Goal: Task Accomplishment & Management: Use online tool/utility

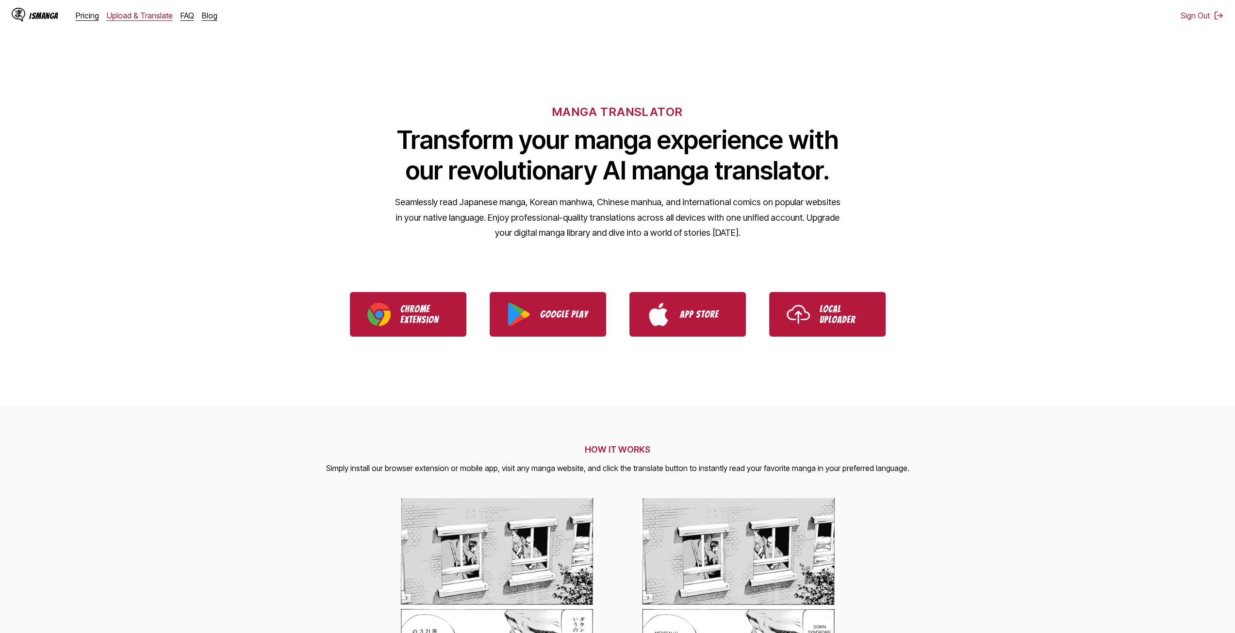
click at [138, 15] on link "Upload & Translate" at bounding box center [140, 16] width 66 height 10
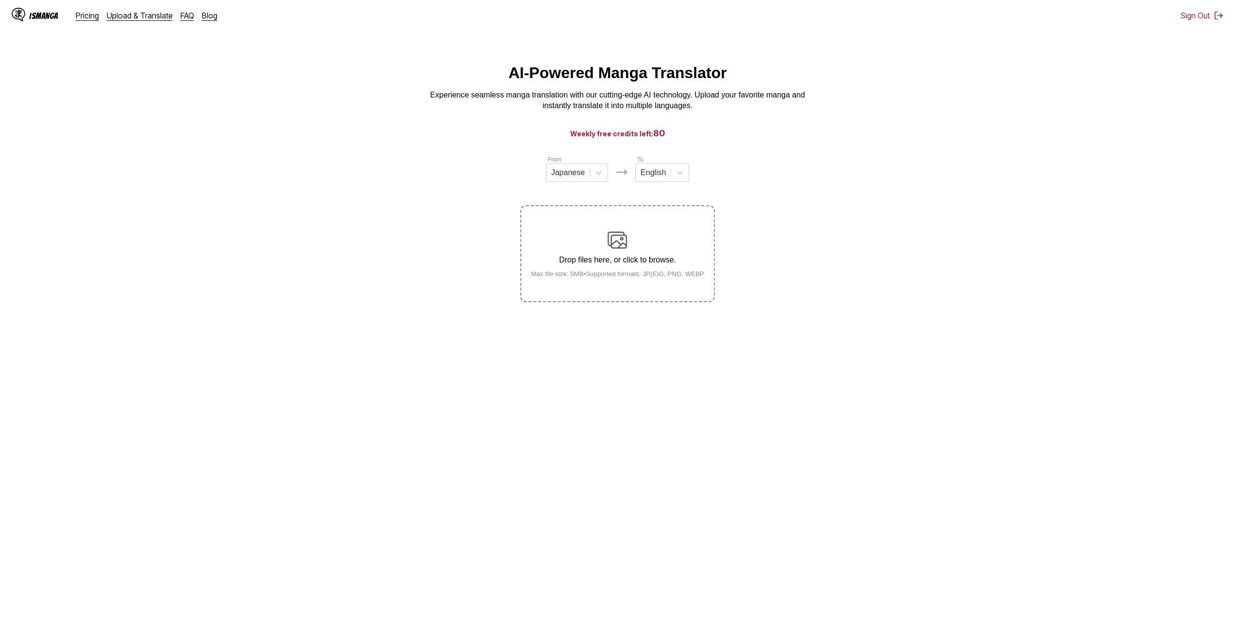
click at [645, 225] on label "Drop files here, or click to browse. Max file size: 5MB • Supported formats: JP…" at bounding box center [617, 253] width 192 height 95
click at [0, 0] on input "Drop files here, or click to browse. Max file size: 5MB • Supported formats: JP…" at bounding box center [0, 0] width 0 height 0
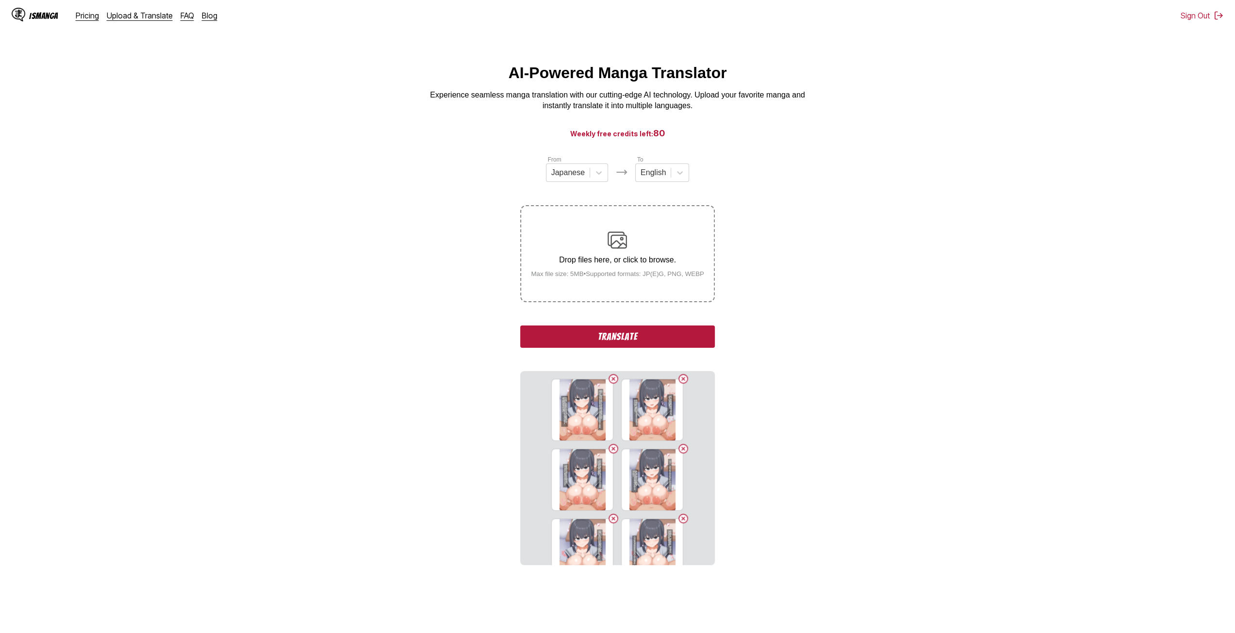
click at [621, 250] on img at bounding box center [616, 239] width 19 height 19
click at [0, 0] on input "Drop files here, or click to browse. Max file size: 5MB • Supported formats: JP…" at bounding box center [0, 0] width 0 height 0
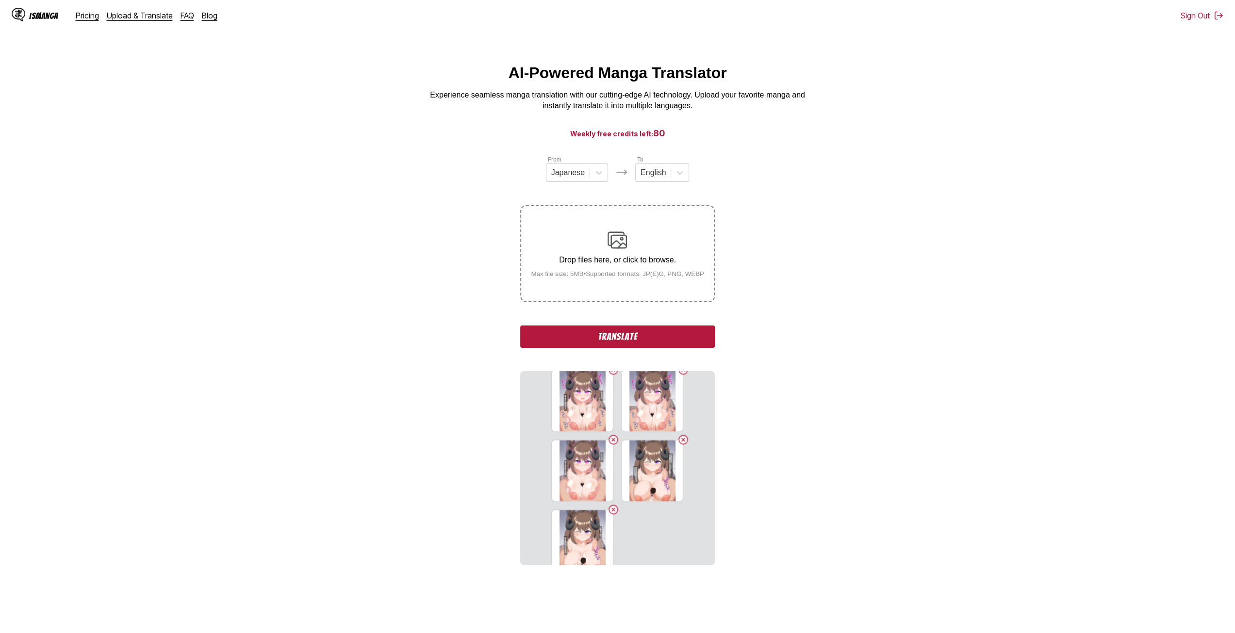
scroll to position [1770, 0]
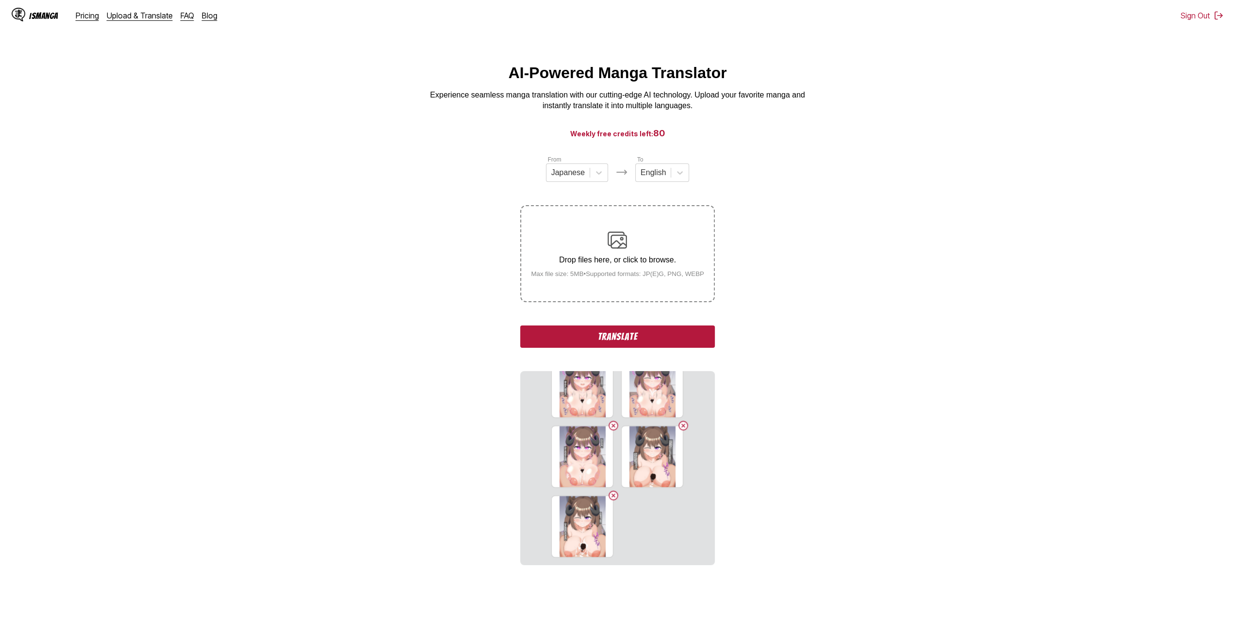
click at [654, 342] on button "Translate" at bounding box center [617, 337] width 194 height 22
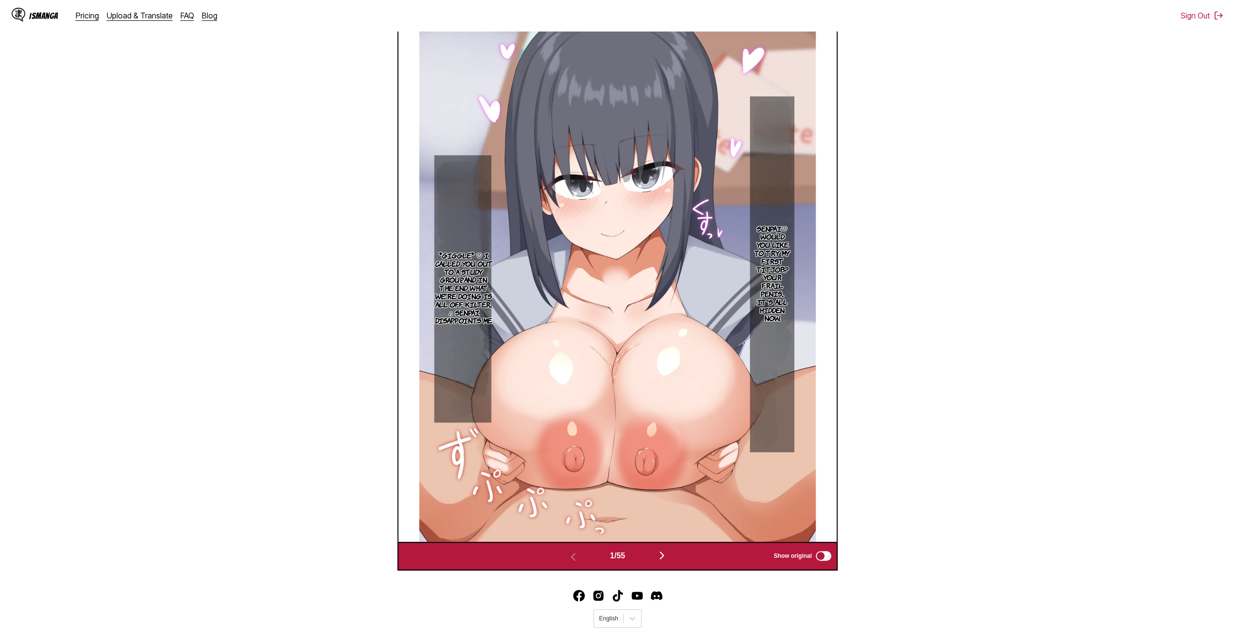
scroll to position [405, 0]
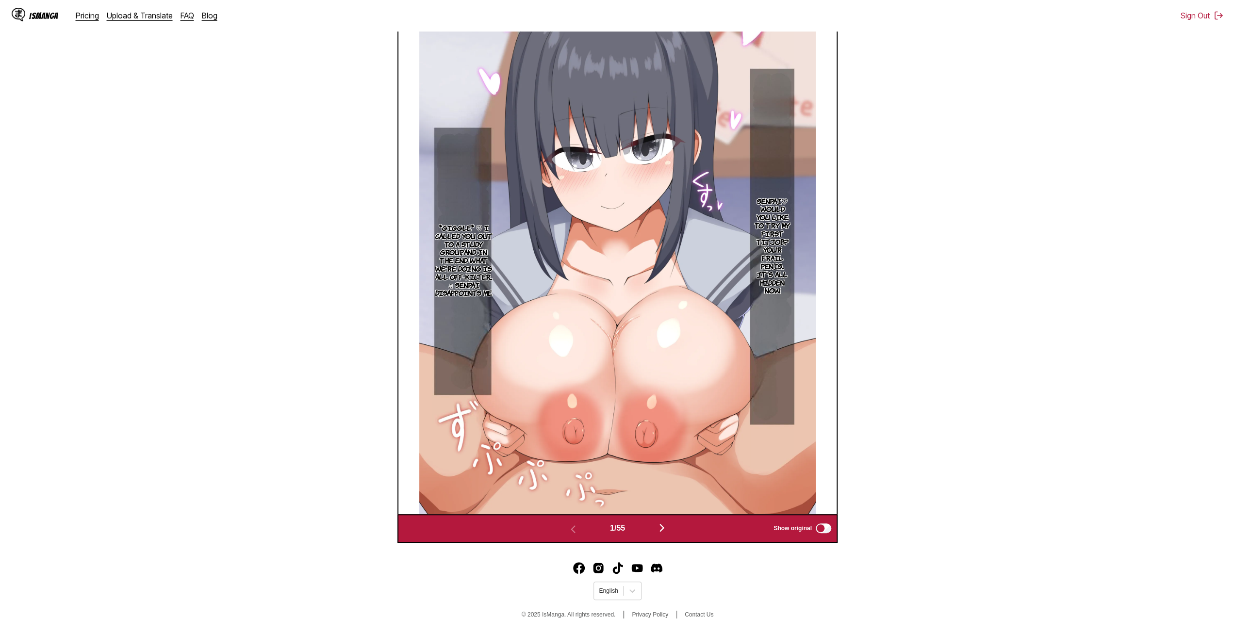
click at [667, 529] on img "button" at bounding box center [662, 528] width 12 height 12
click at [667, 529] on div "1 / 55 Show original" at bounding box center [617, 528] width 440 height 29
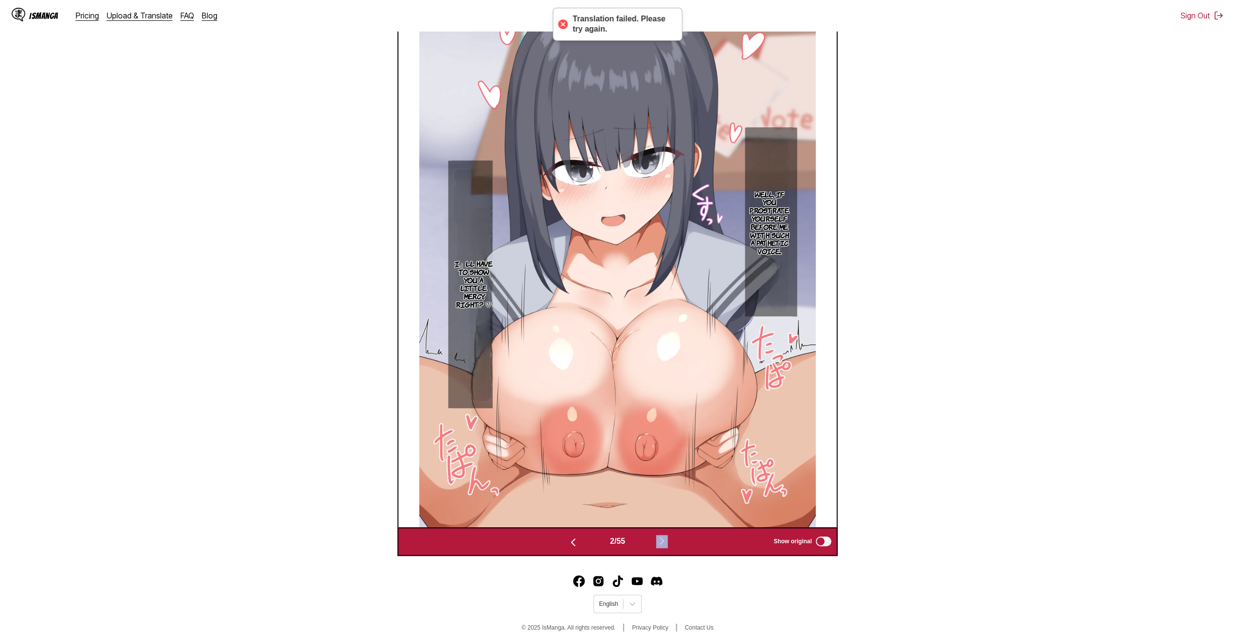
click at [667, 529] on div "2 / 55 Show original" at bounding box center [617, 541] width 440 height 29
click at [667, 540] on img "button" at bounding box center [662, 541] width 12 height 12
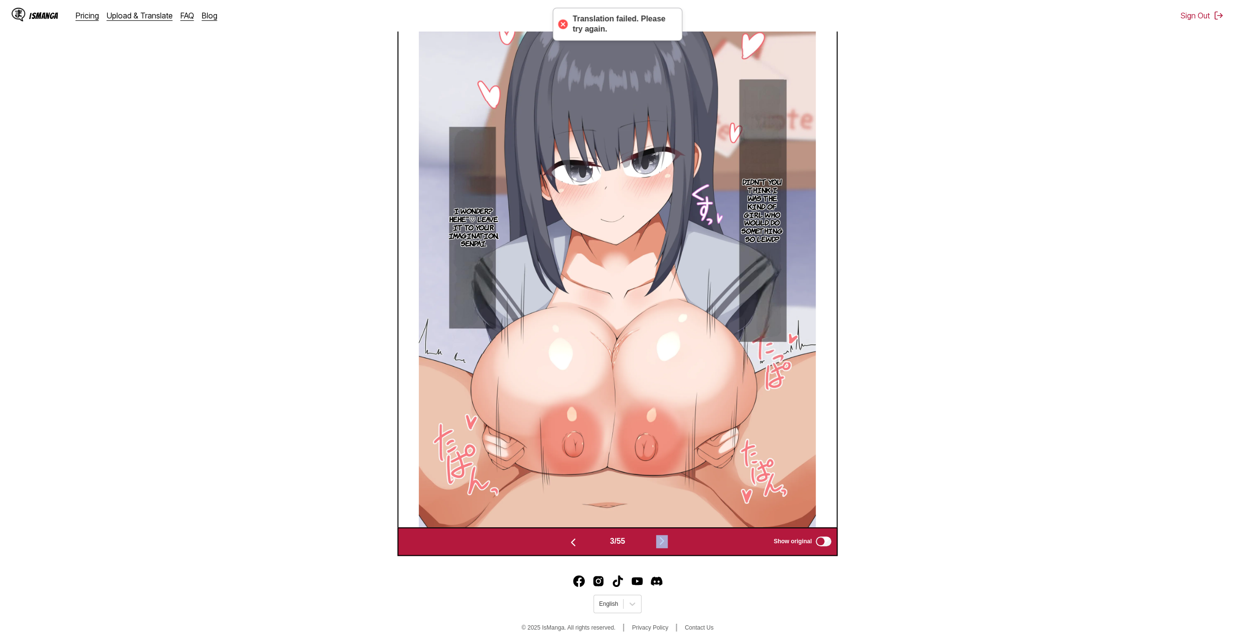
click at [667, 540] on img "button" at bounding box center [662, 541] width 12 height 12
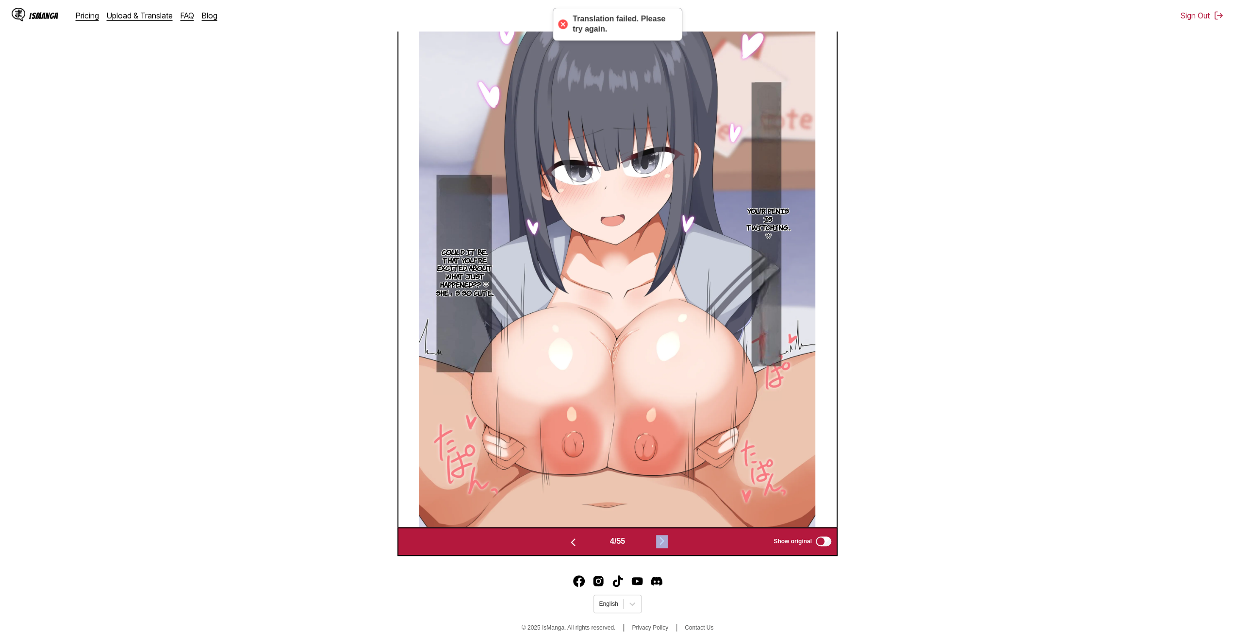
click at [667, 540] on img "button" at bounding box center [662, 541] width 12 height 12
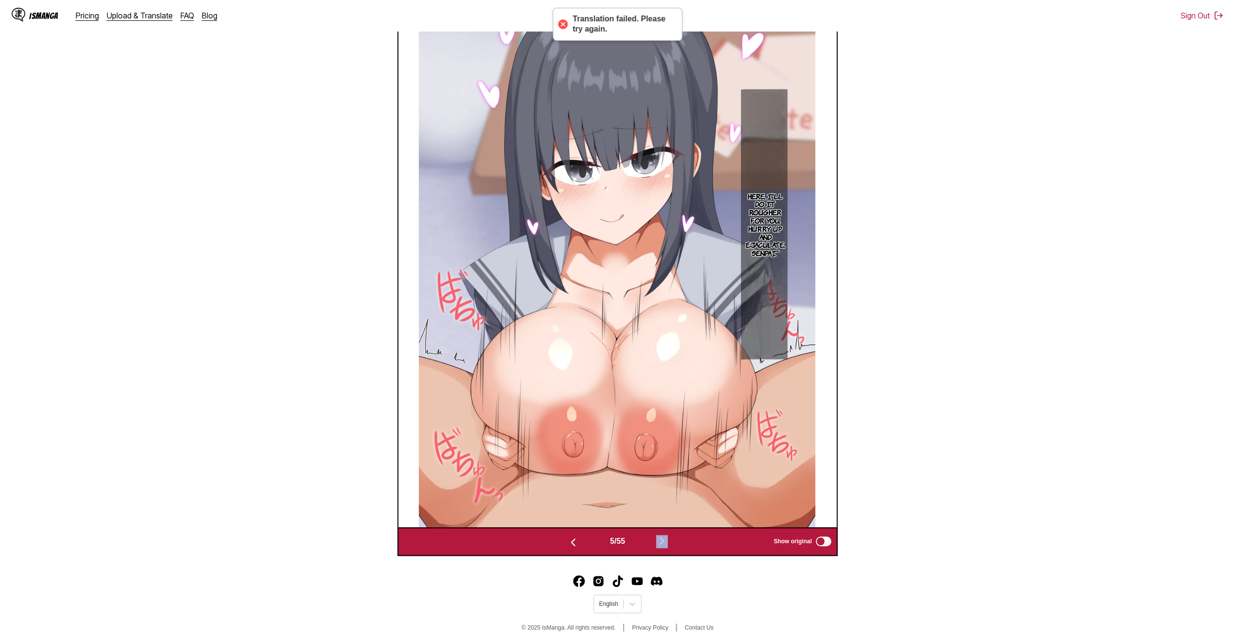
click at [667, 540] on img "button" at bounding box center [662, 541] width 12 height 12
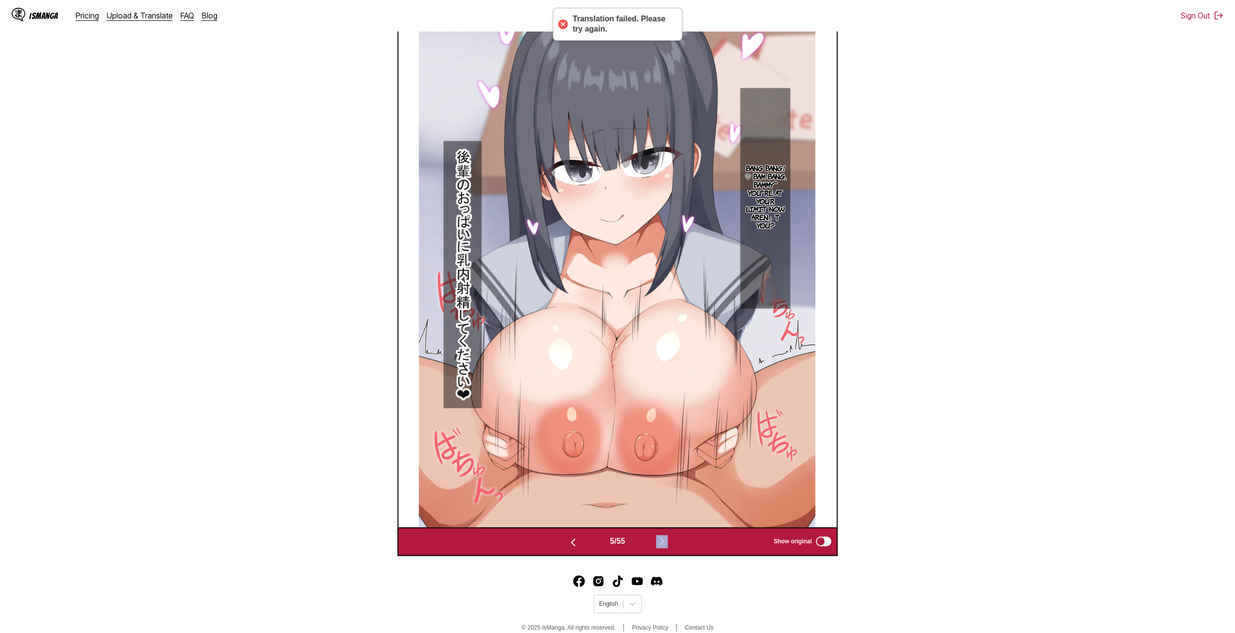
click at [667, 540] on img "button" at bounding box center [662, 541] width 12 height 12
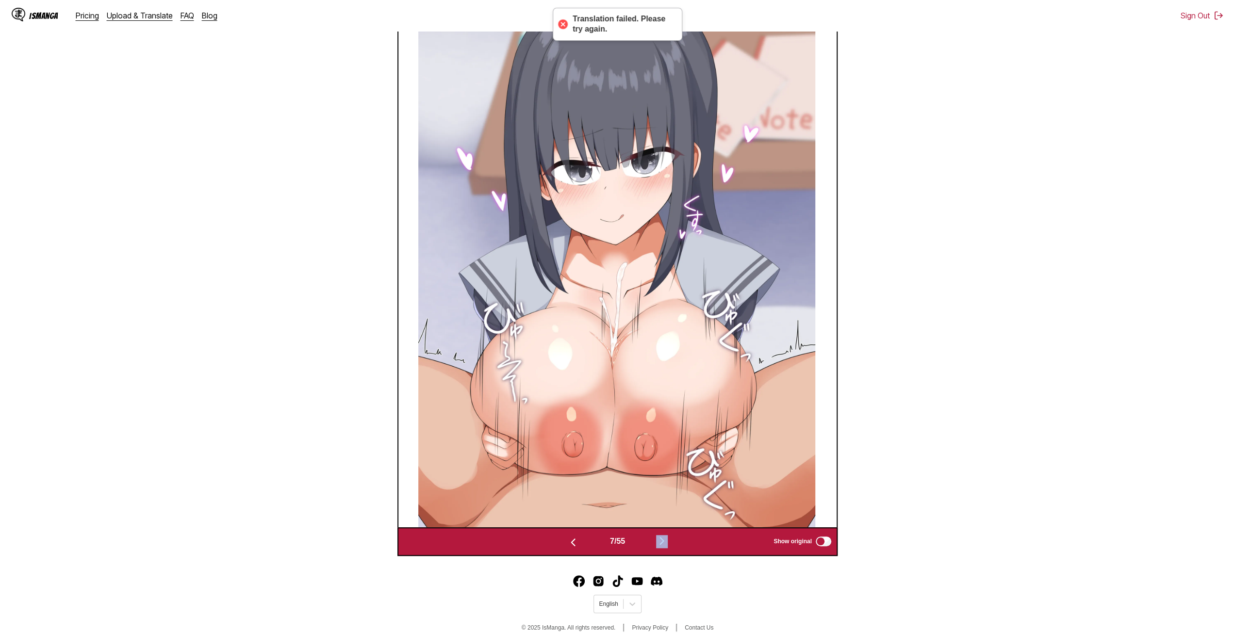
click at [667, 540] on img "button" at bounding box center [662, 541] width 12 height 12
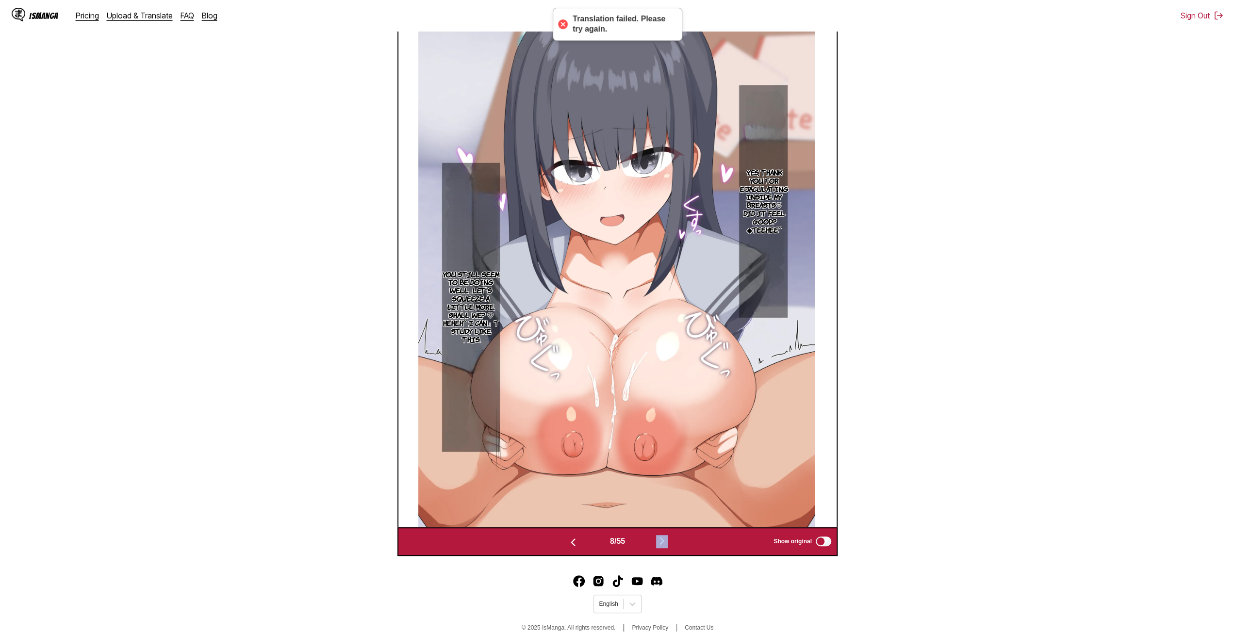
click at [667, 540] on img "button" at bounding box center [662, 541] width 12 height 12
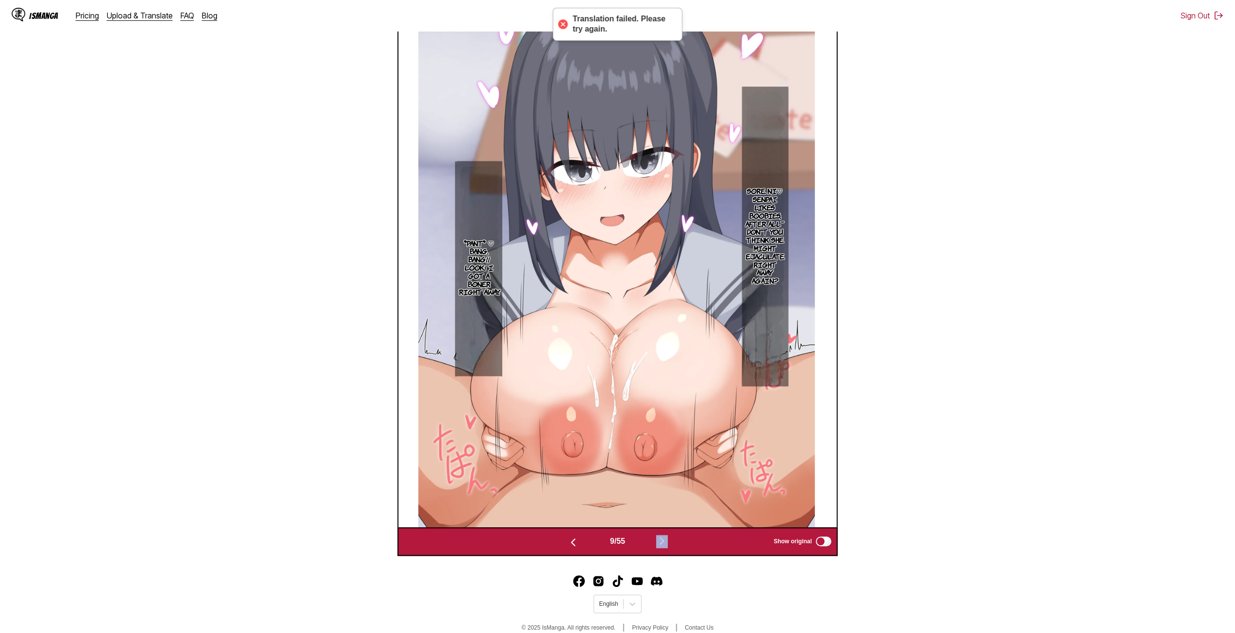
click at [667, 540] on img "button" at bounding box center [662, 541] width 12 height 12
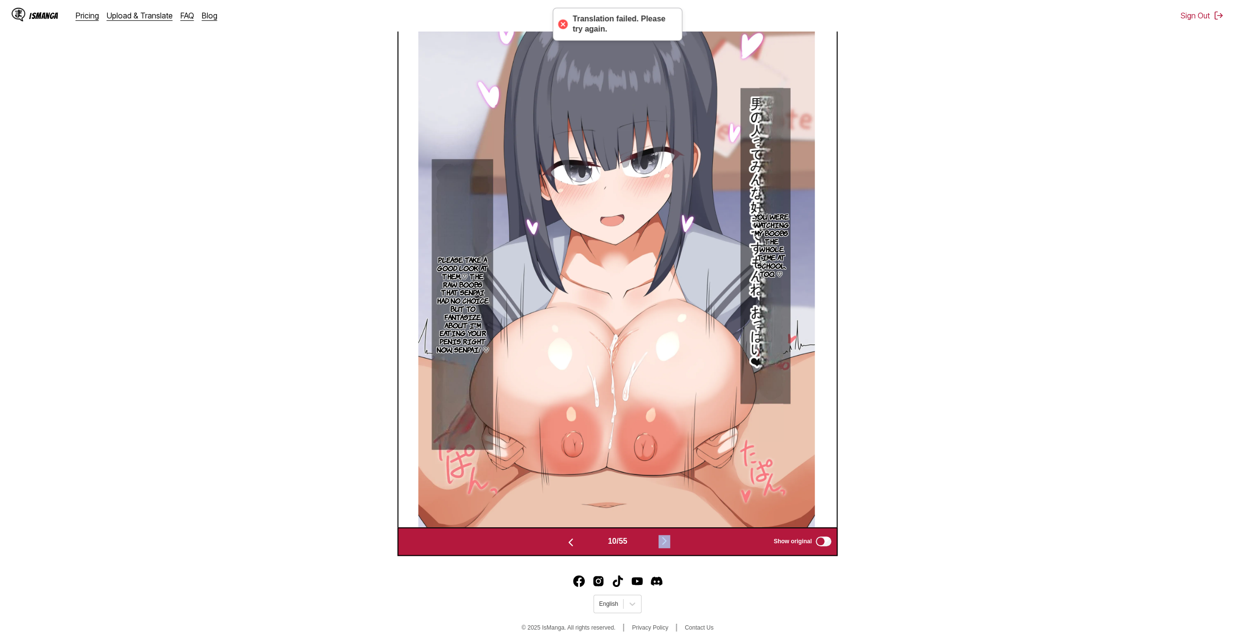
click at [667, 540] on img "button" at bounding box center [664, 541] width 12 height 12
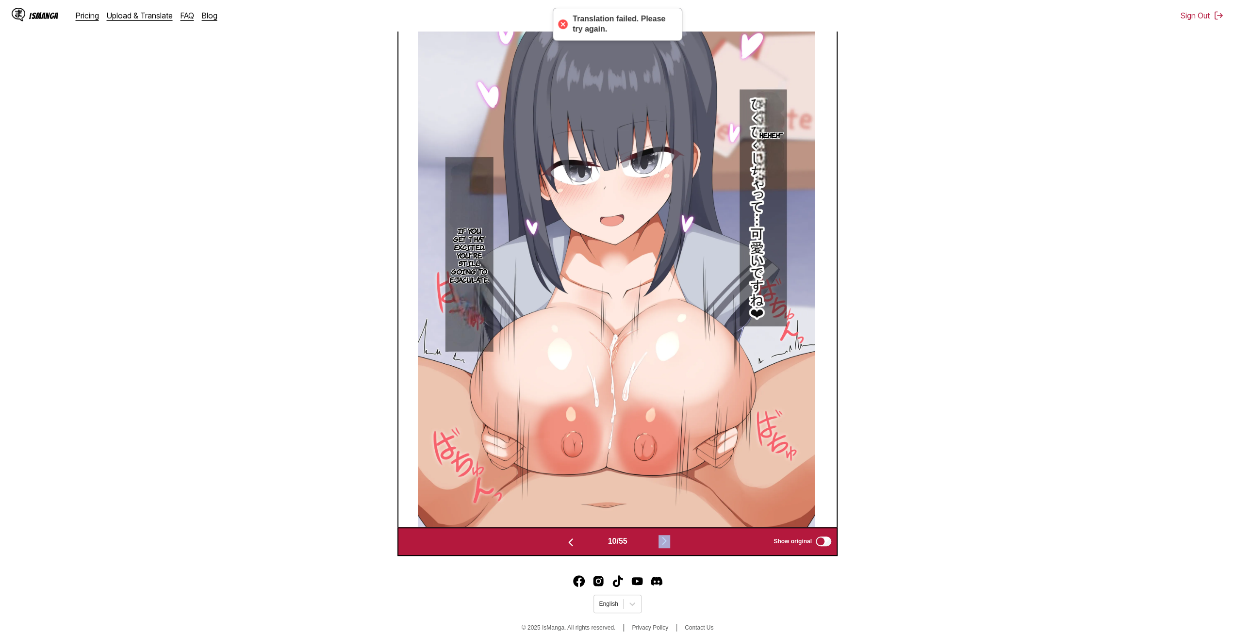
click at [667, 540] on img "button" at bounding box center [664, 541] width 12 height 12
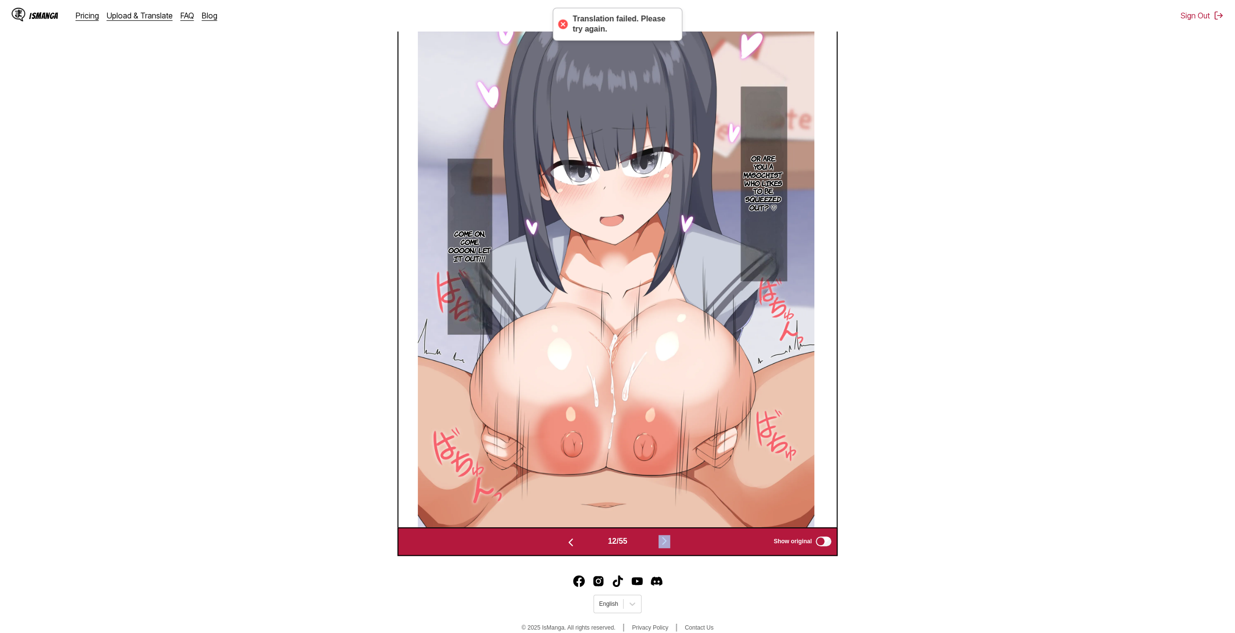
click at [667, 540] on img "button" at bounding box center [664, 541] width 12 height 12
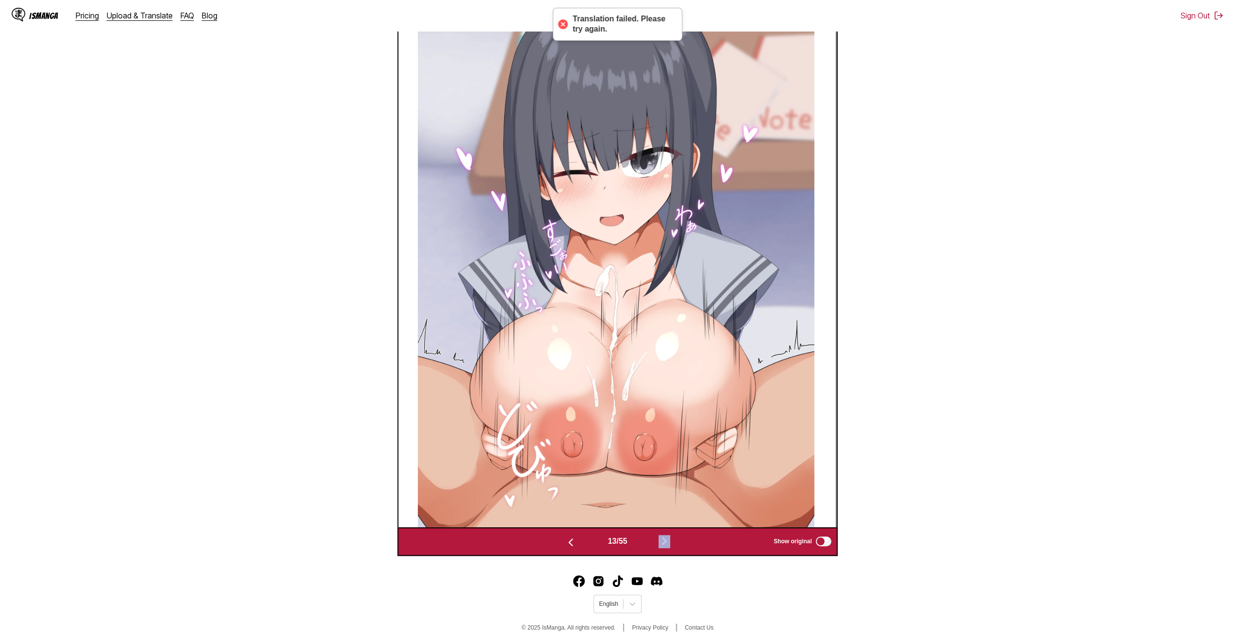
click at [667, 540] on img "button" at bounding box center [664, 541] width 12 height 12
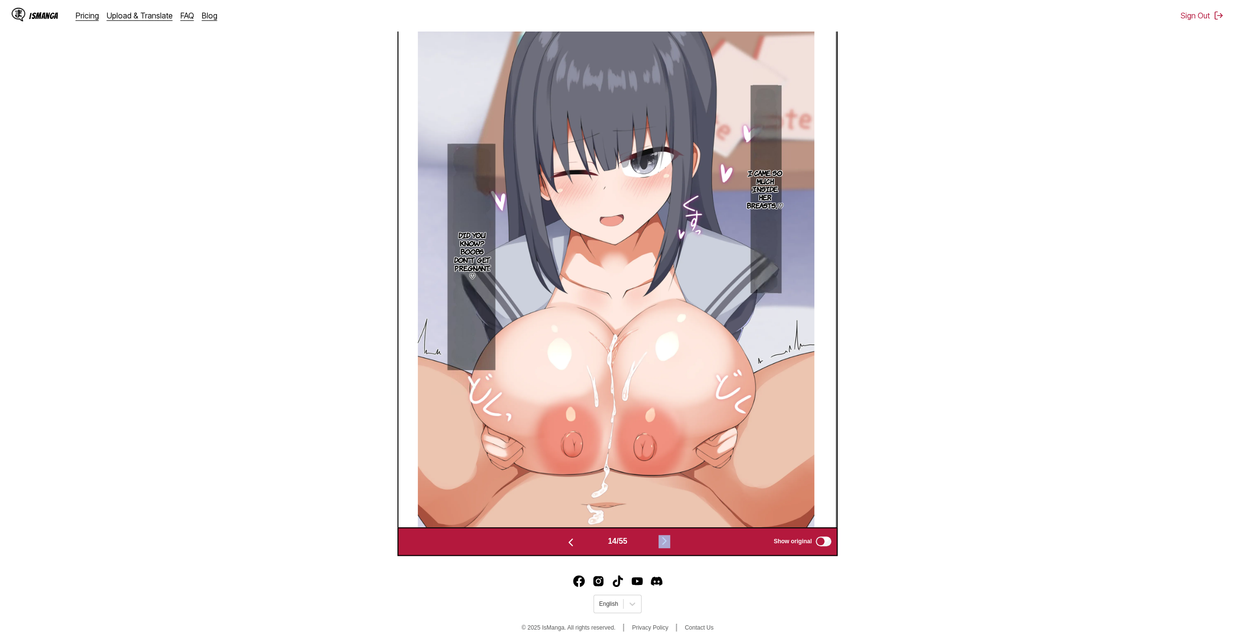
click at [667, 540] on img "button" at bounding box center [664, 541] width 12 height 12
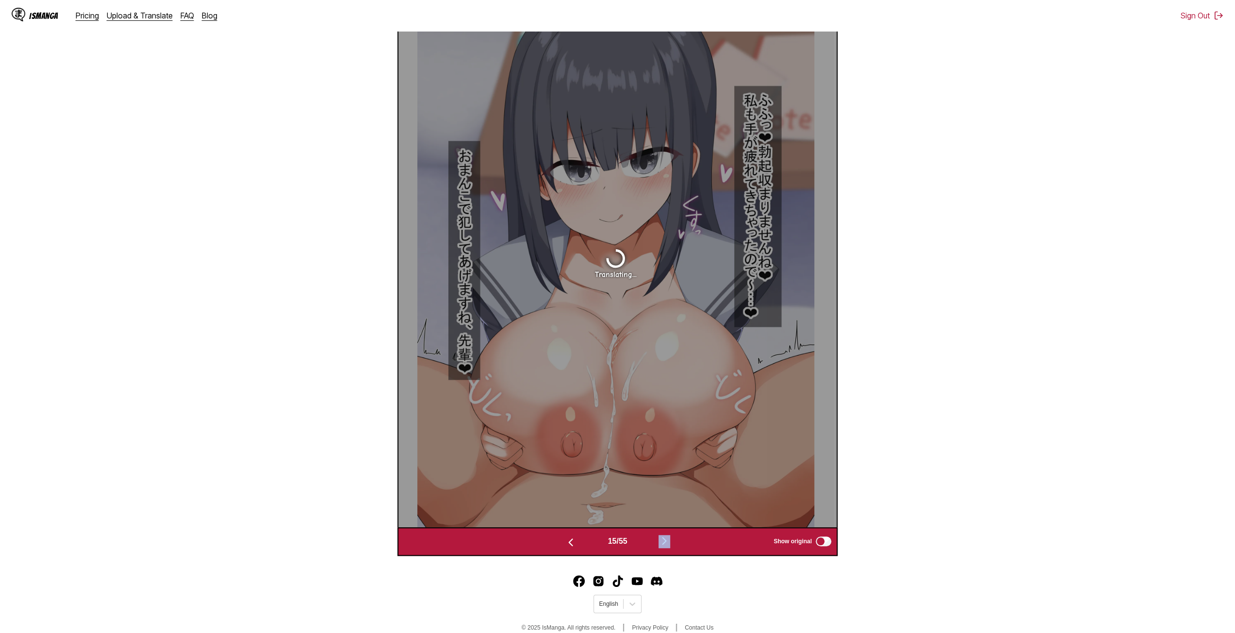
click at [667, 540] on img "button" at bounding box center [664, 541] width 12 height 12
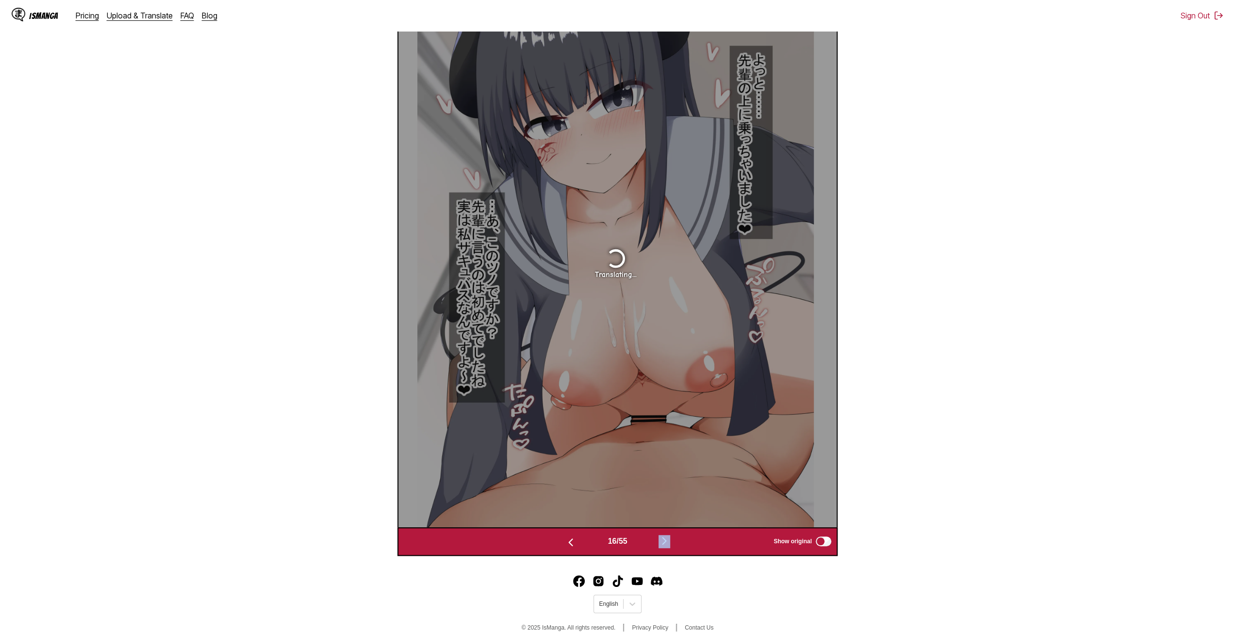
click at [574, 548] on button "button" at bounding box center [570, 542] width 58 height 14
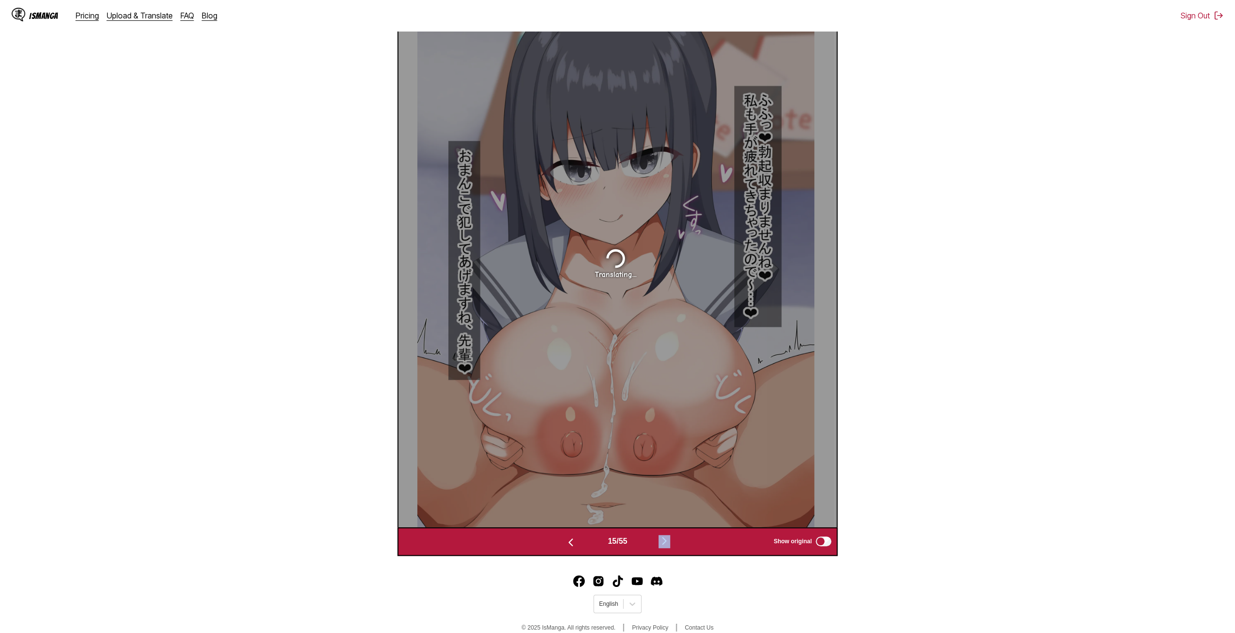
click at [574, 548] on button "button" at bounding box center [570, 542] width 58 height 14
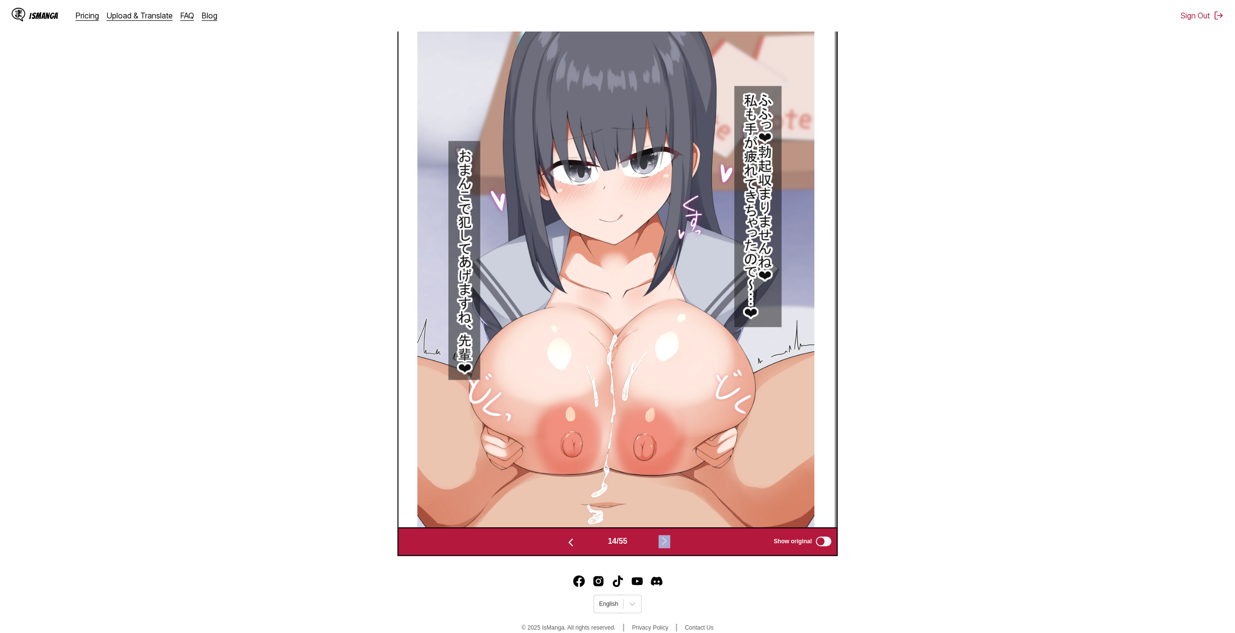
scroll to position [0, 5695]
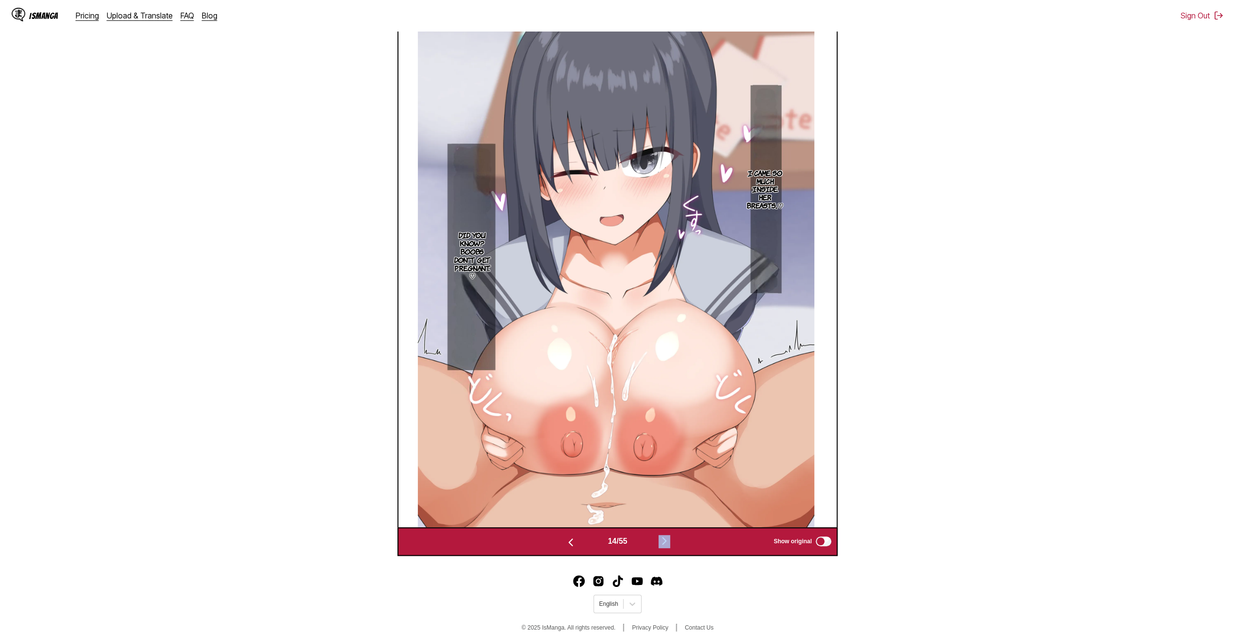
click at [670, 544] on img "button" at bounding box center [664, 541] width 12 height 12
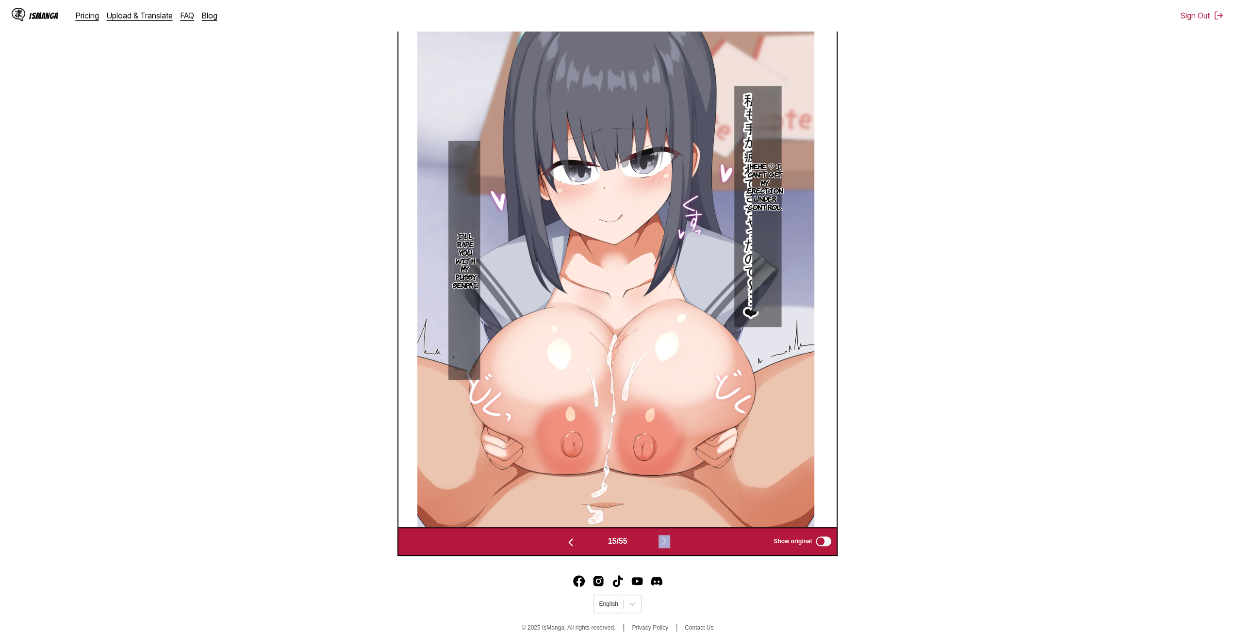
click at [670, 544] on img "button" at bounding box center [664, 541] width 12 height 12
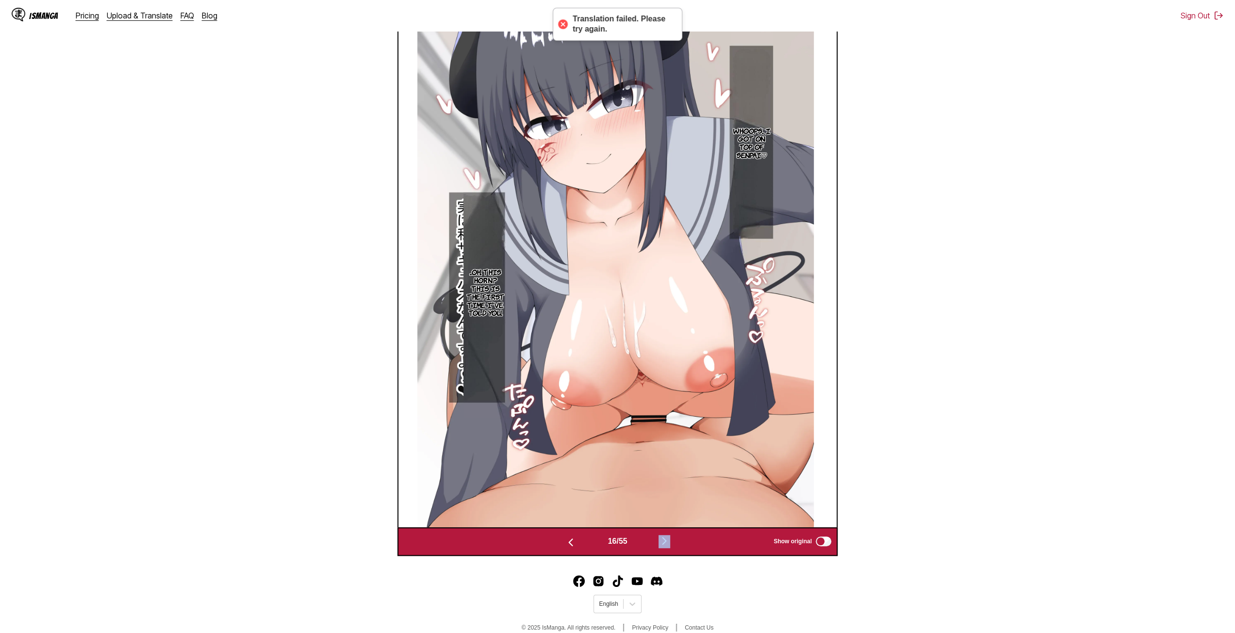
click at [670, 544] on img "button" at bounding box center [664, 541] width 12 height 12
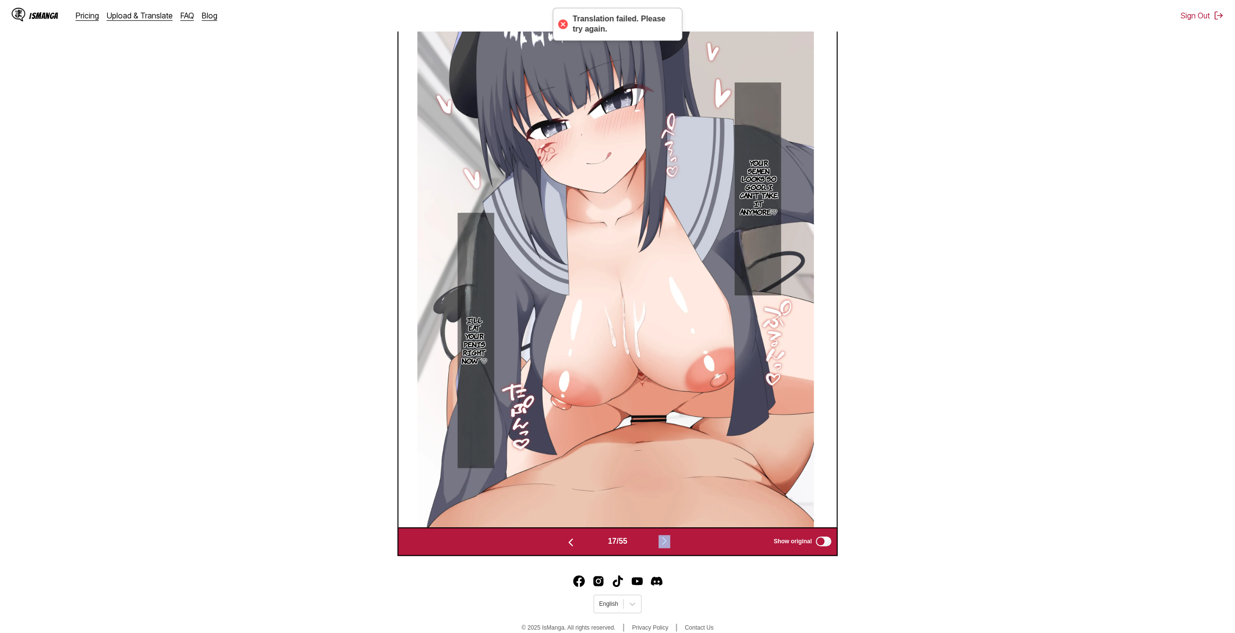
click at [670, 544] on img "button" at bounding box center [664, 541] width 12 height 12
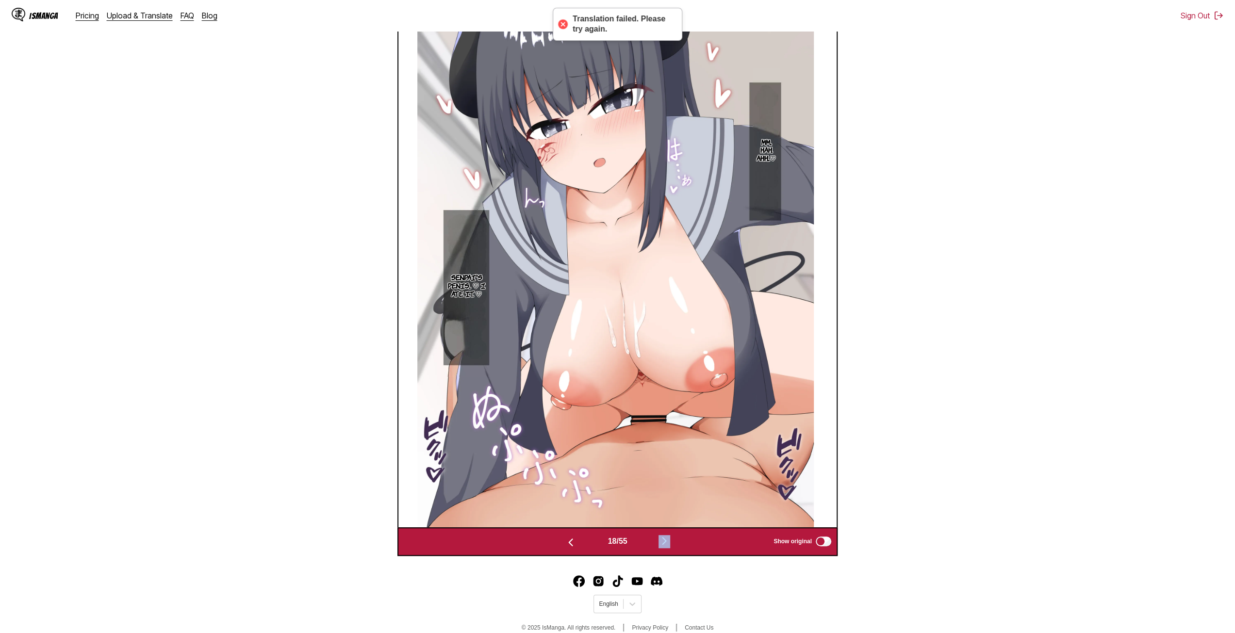
click at [670, 544] on img "button" at bounding box center [664, 541] width 12 height 12
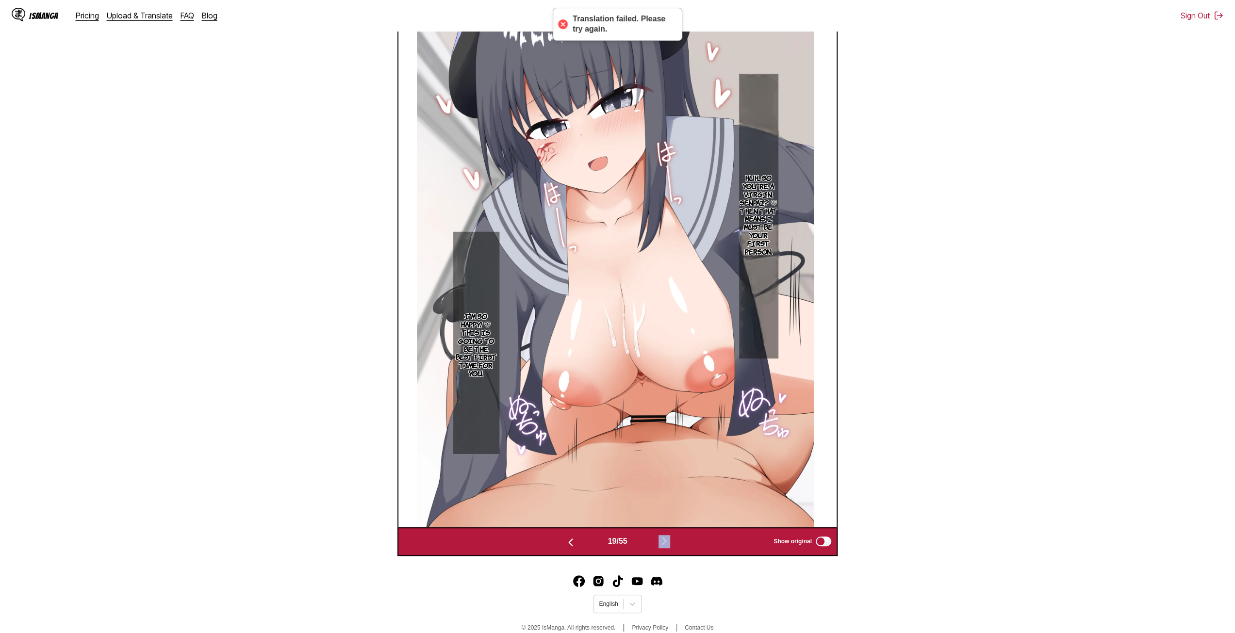
click at [670, 544] on img "button" at bounding box center [664, 541] width 12 height 12
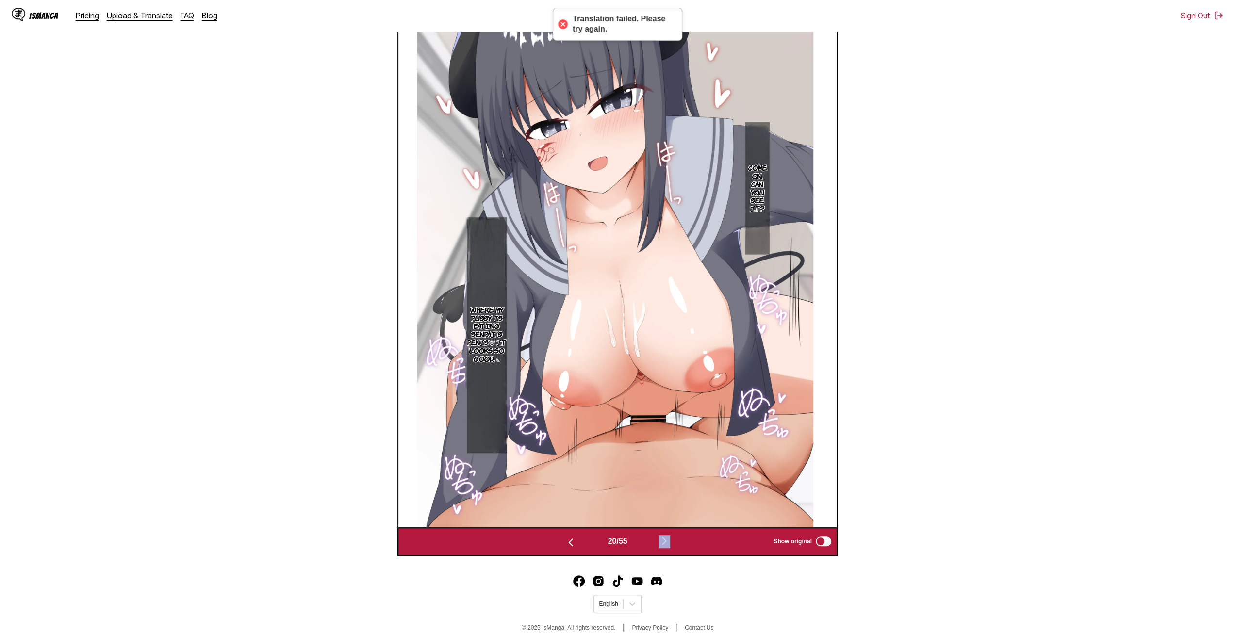
click at [670, 544] on img "button" at bounding box center [664, 541] width 12 height 12
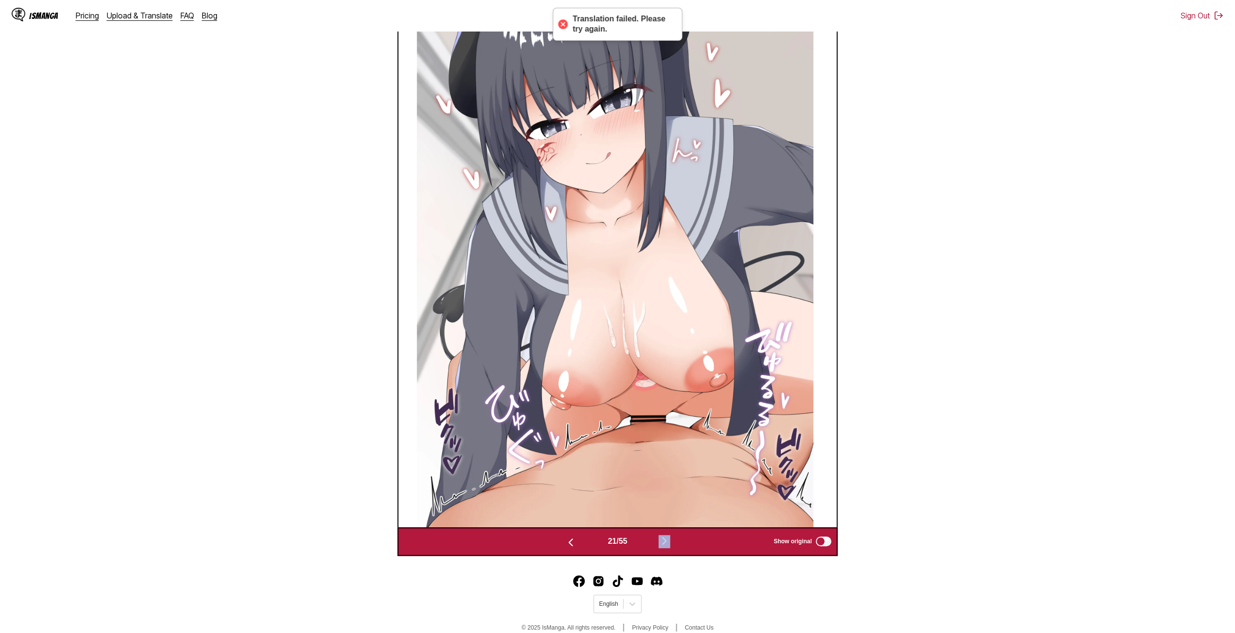
click at [670, 544] on img "button" at bounding box center [664, 541] width 12 height 12
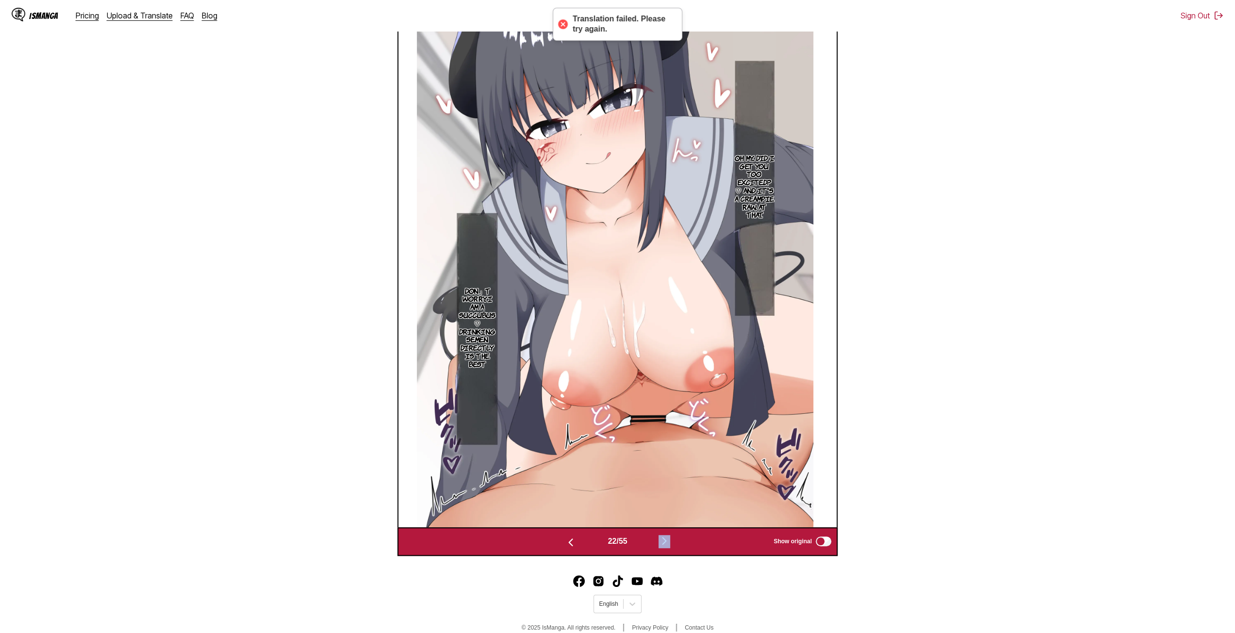
click at [670, 544] on img "button" at bounding box center [664, 541] width 12 height 12
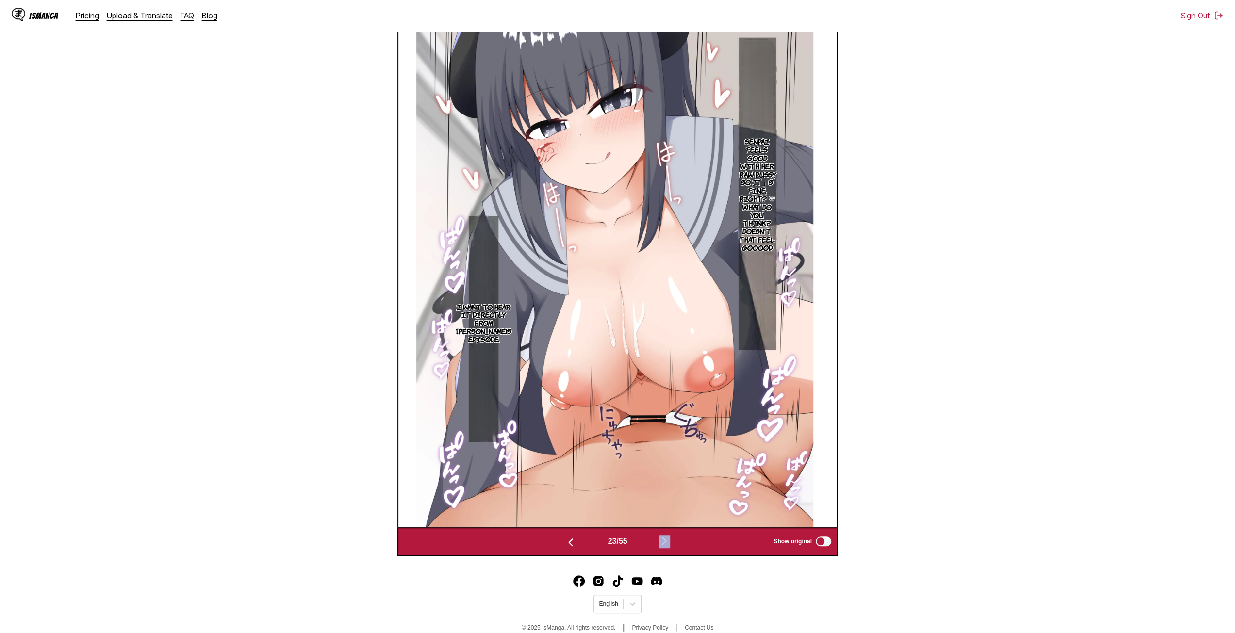
click at [670, 544] on img "button" at bounding box center [664, 541] width 12 height 12
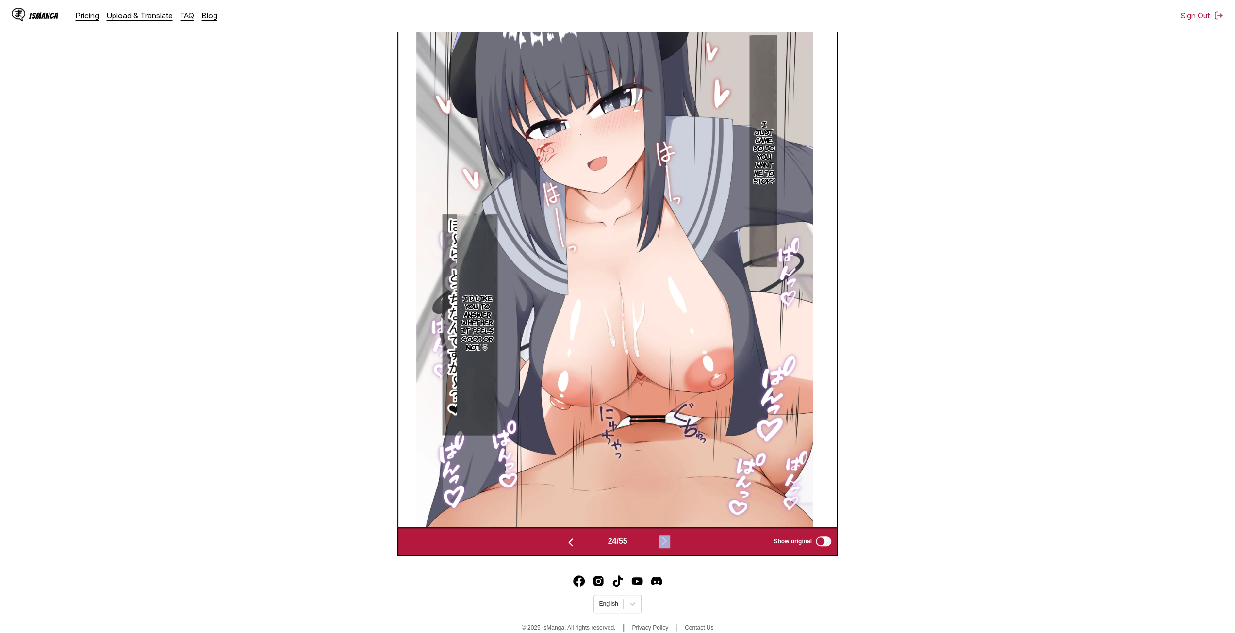
click at [670, 544] on img "button" at bounding box center [664, 541] width 12 height 12
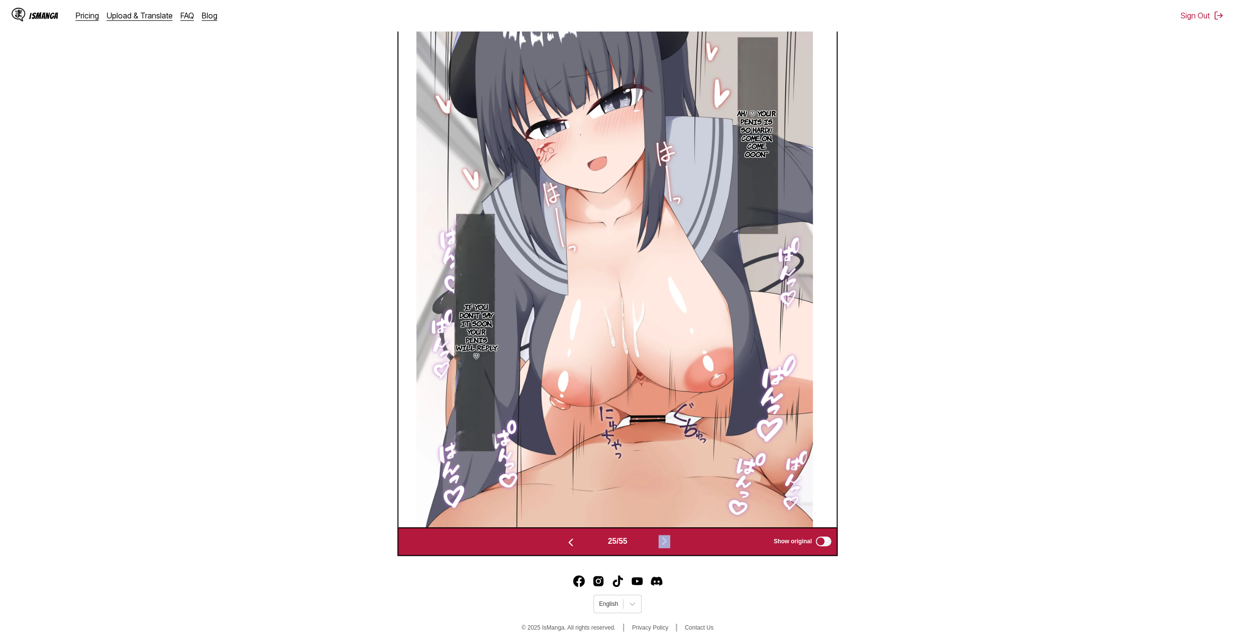
click at [670, 544] on img "button" at bounding box center [664, 541] width 12 height 12
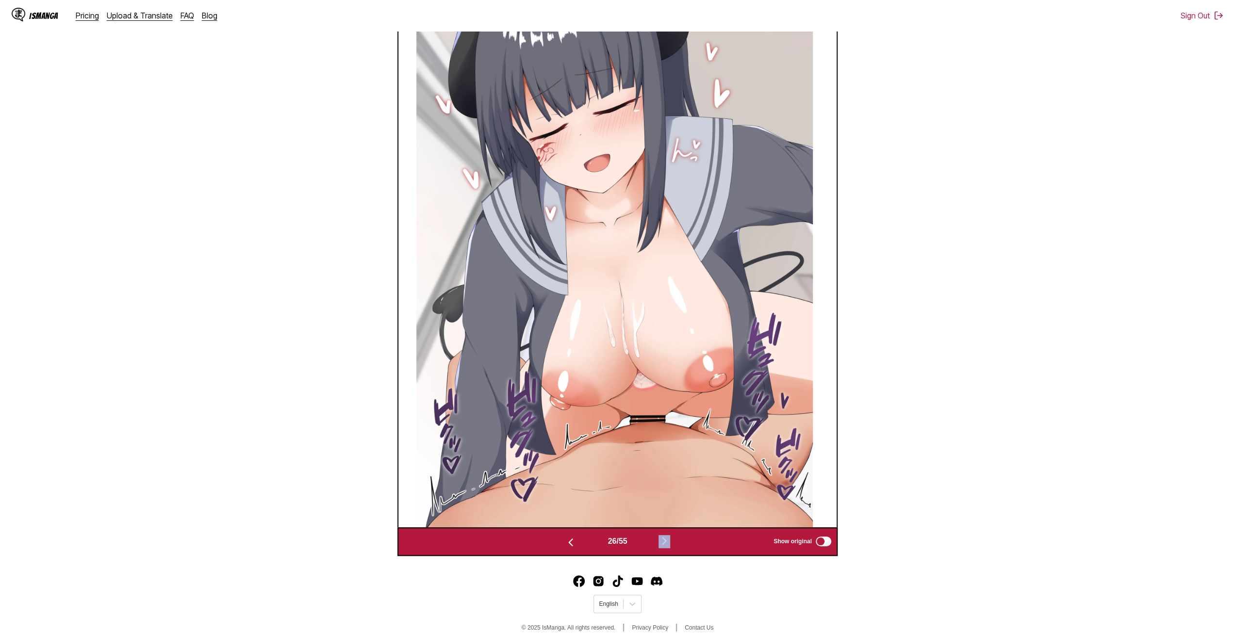
click at [670, 544] on img "button" at bounding box center [664, 541] width 12 height 12
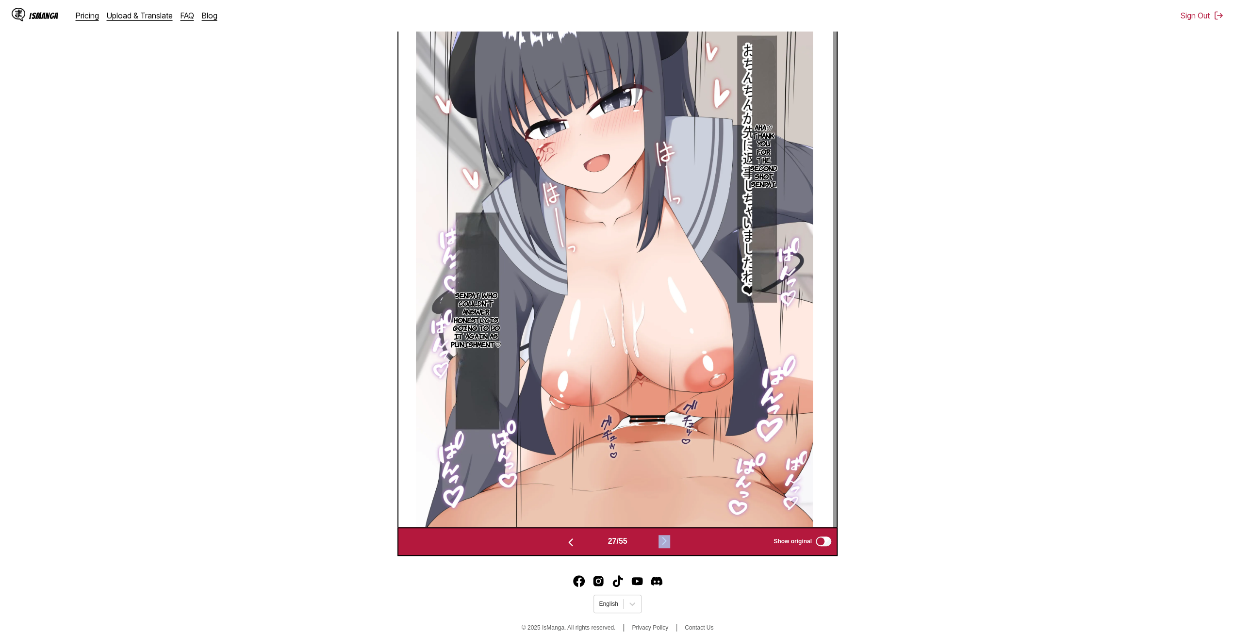
click at [670, 544] on img "button" at bounding box center [664, 541] width 12 height 12
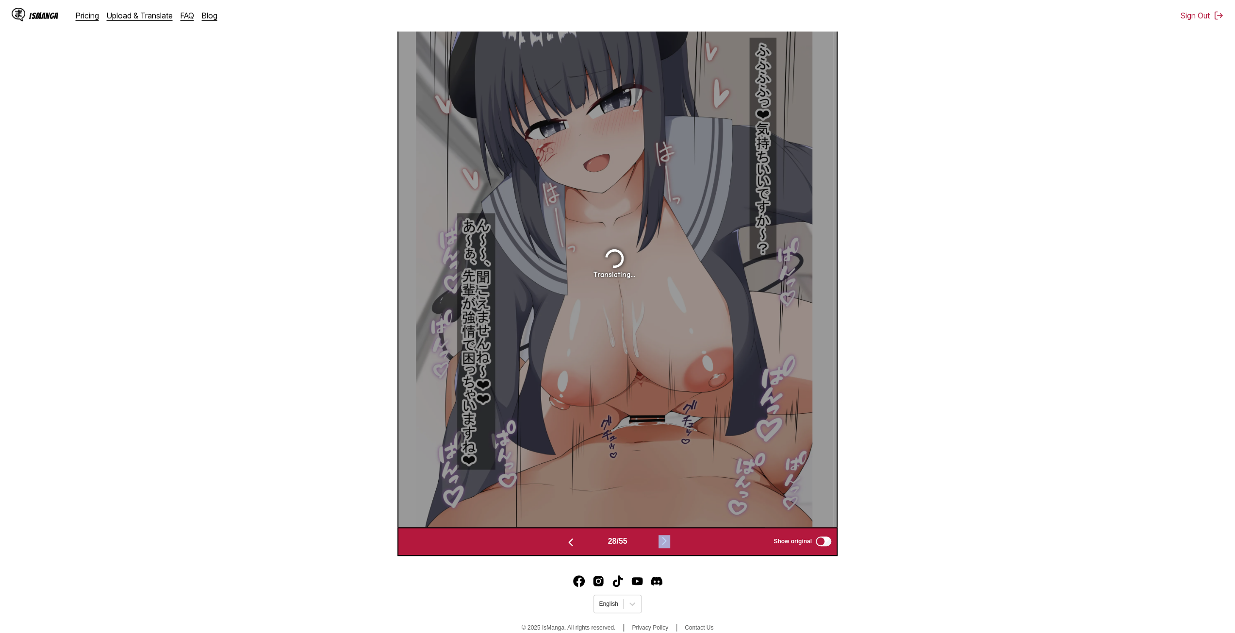
click at [567, 542] on img "button" at bounding box center [571, 543] width 12 height 12
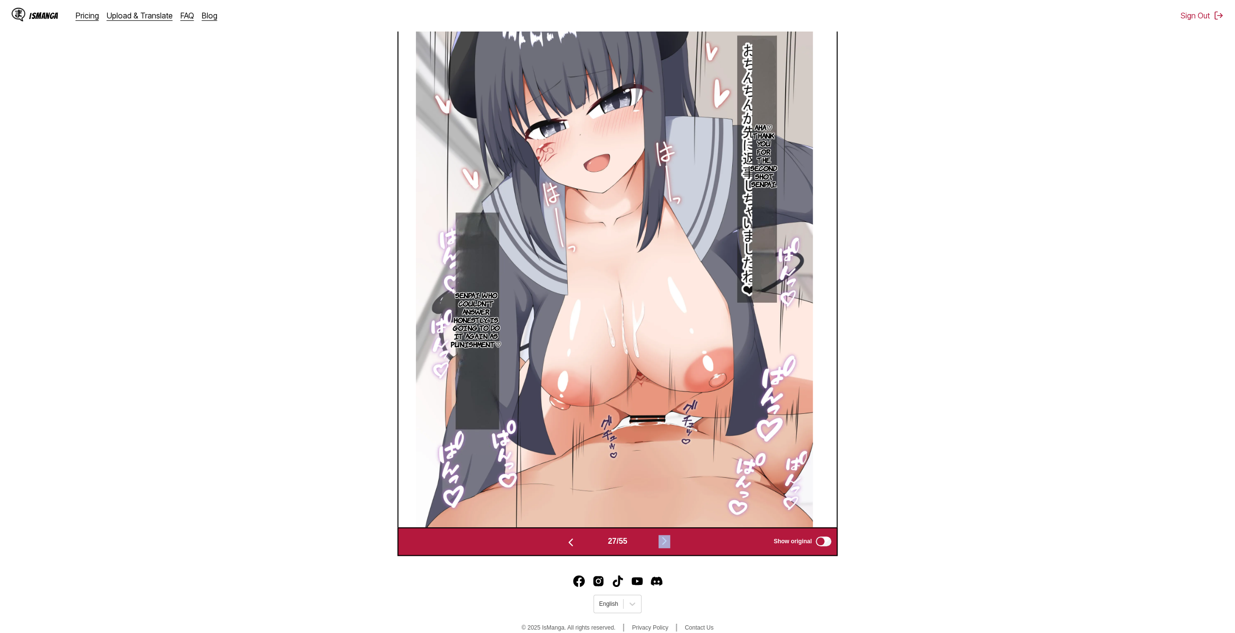
click at [664, 542] on img "button" at bounding box center [664, 541] width 12 height 12
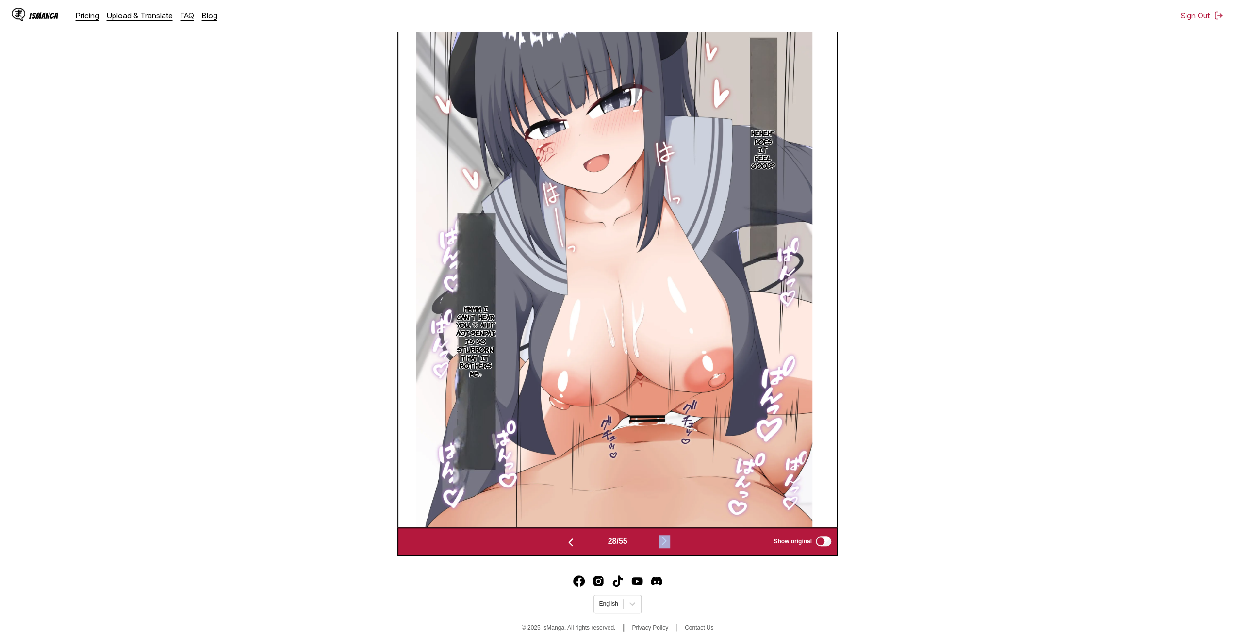
click at [664, 542] on img "button" at bounding box center [664, 541] width 12 height 12
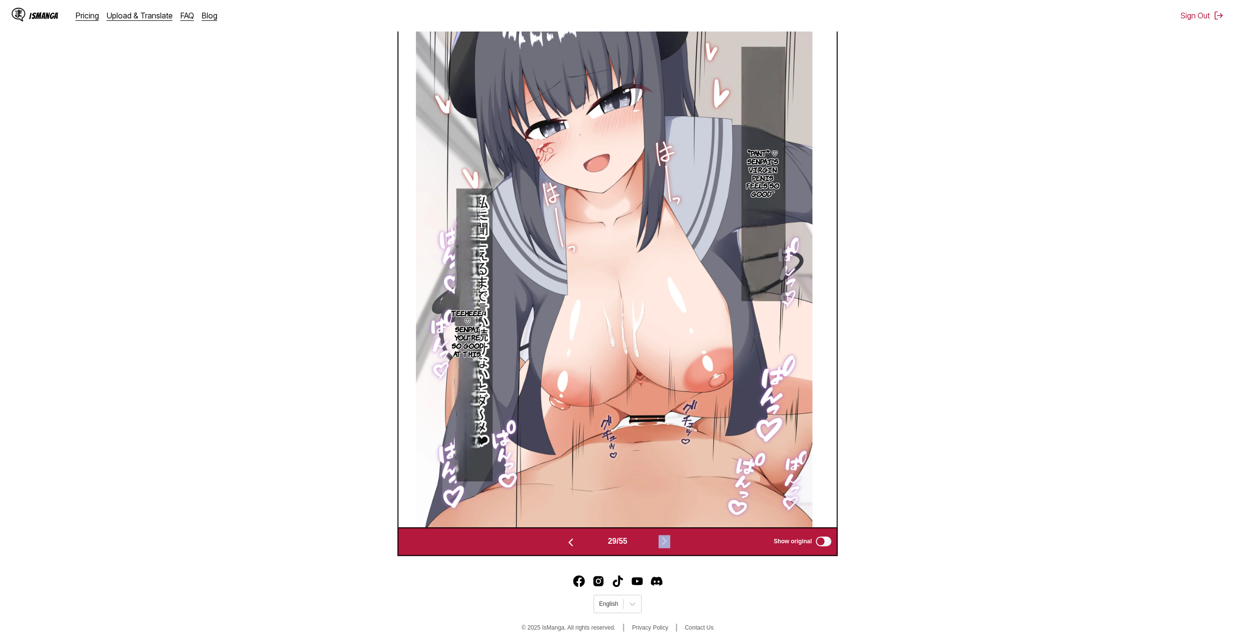
click at [664, 542] on img "button" at bounding box center [664, 541] width 12 height 12
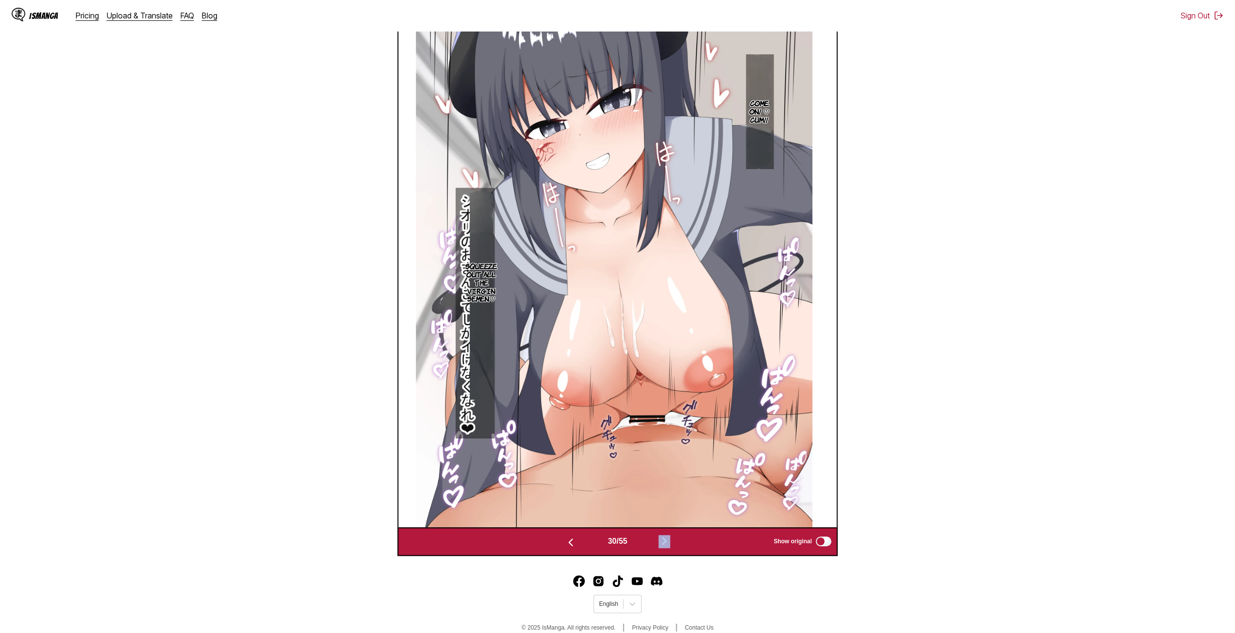
click at [664, 542] on img "button" at bounding box center [664, 541] width 12 height 12
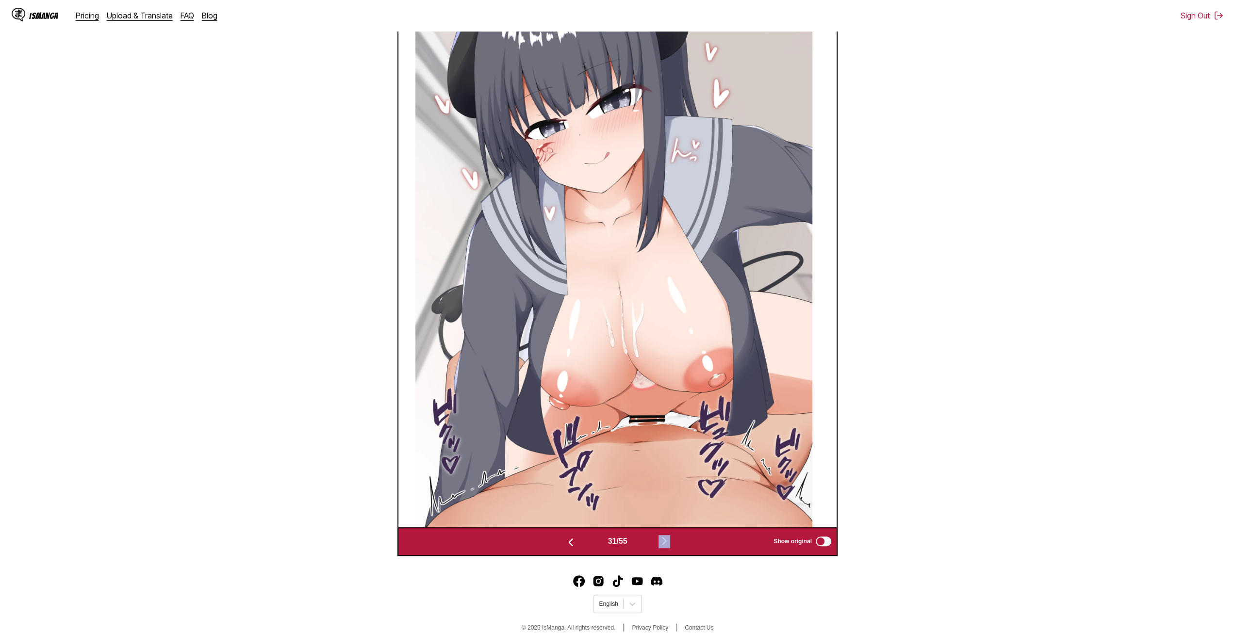
click at [664, 542] on img "button" at bounding box center [664, 541] width 12 height 12
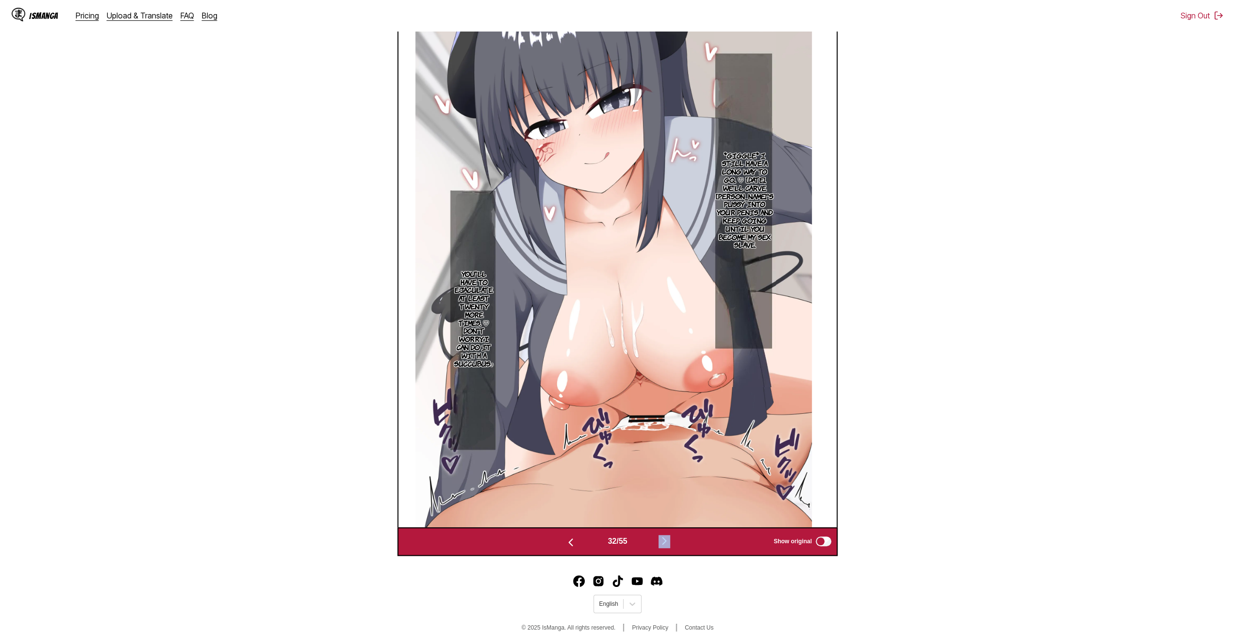
click at [664, 542] on img "button" at bounding box center [664, 541] width 12 height 12
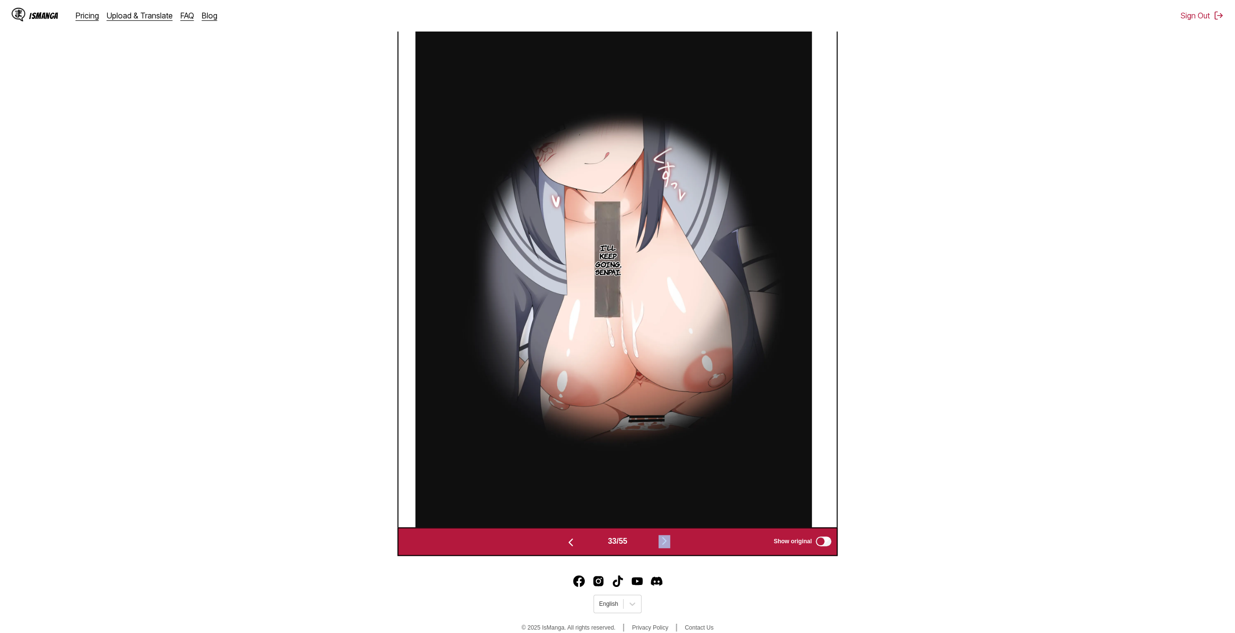
click at [664, 542] on img "button" at bounding box center [664, 541] width 12 height 12
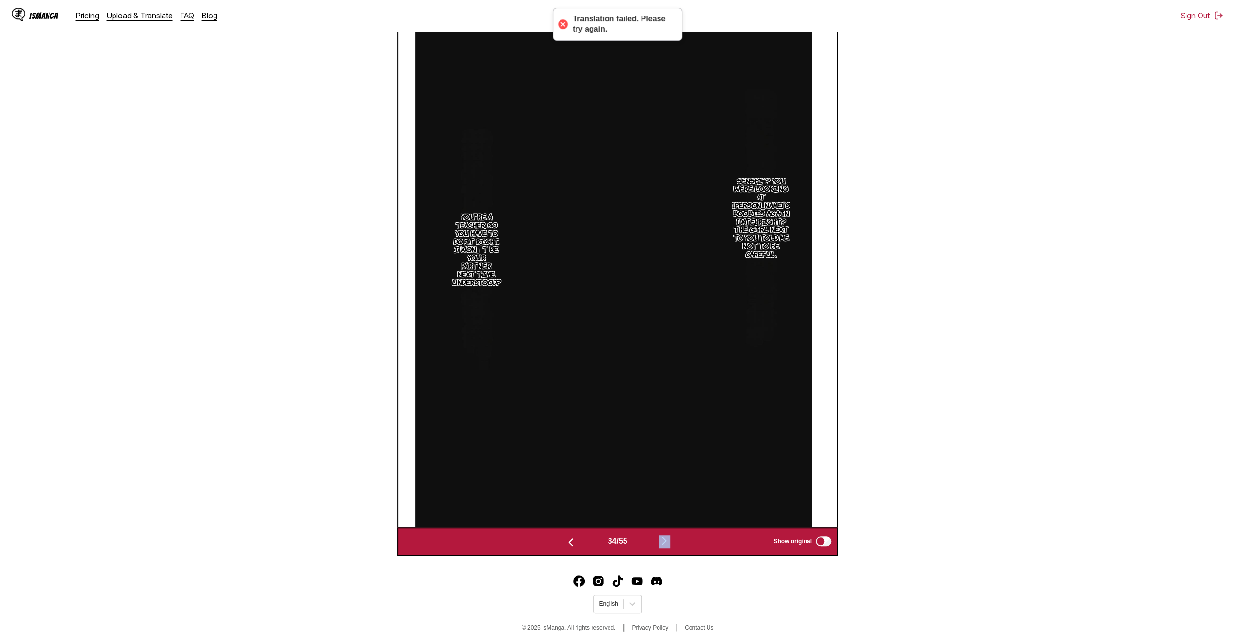
click at [664, 542] on img "button" at bounding box center [664, 541] width 12 height 12
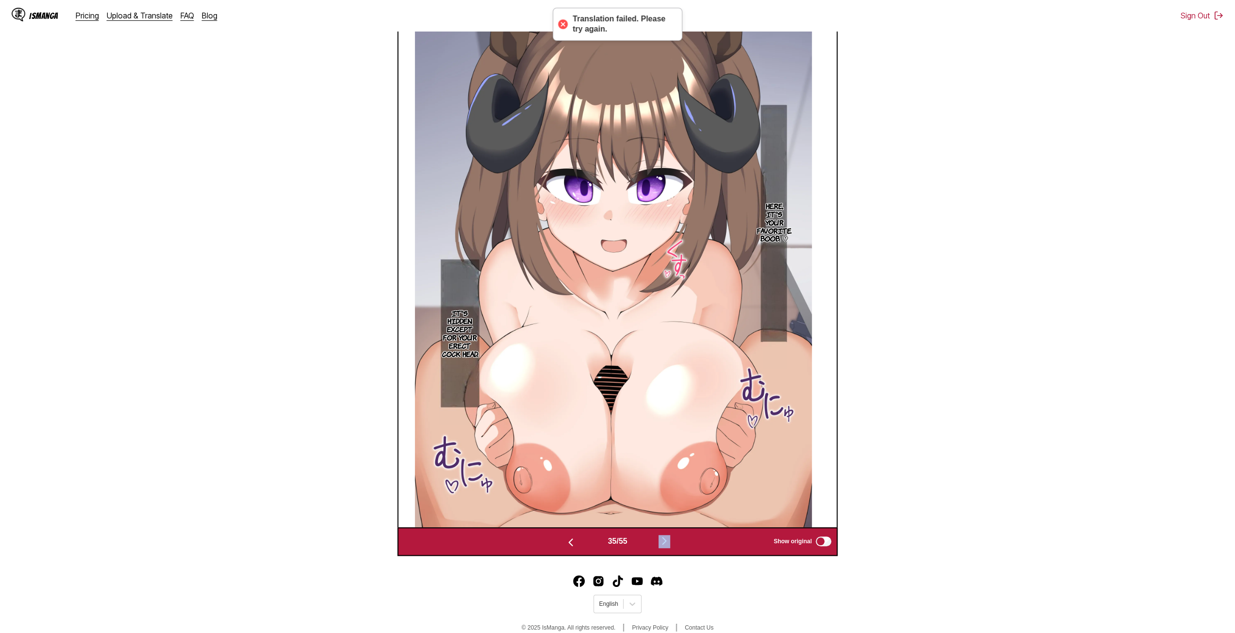
click at [664, 542] on img "button" at bounding box center [664, 541] width 12 height 12
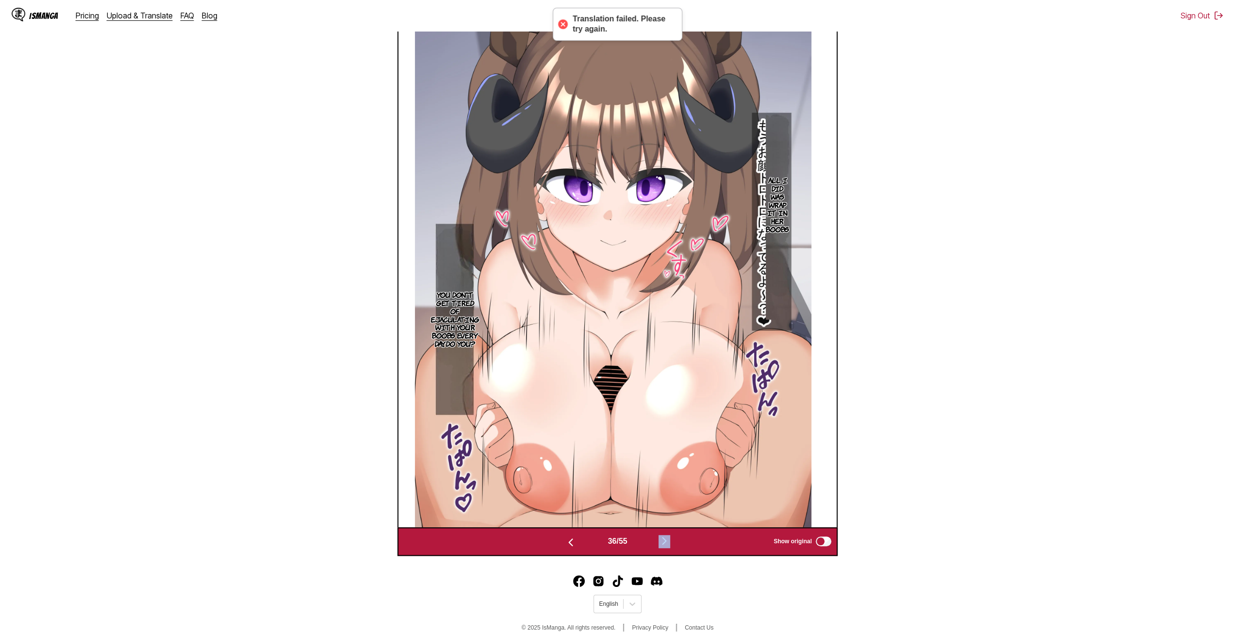
click at [664, 542] on img "button" at bounding box center [664, 541] width 12 height 12
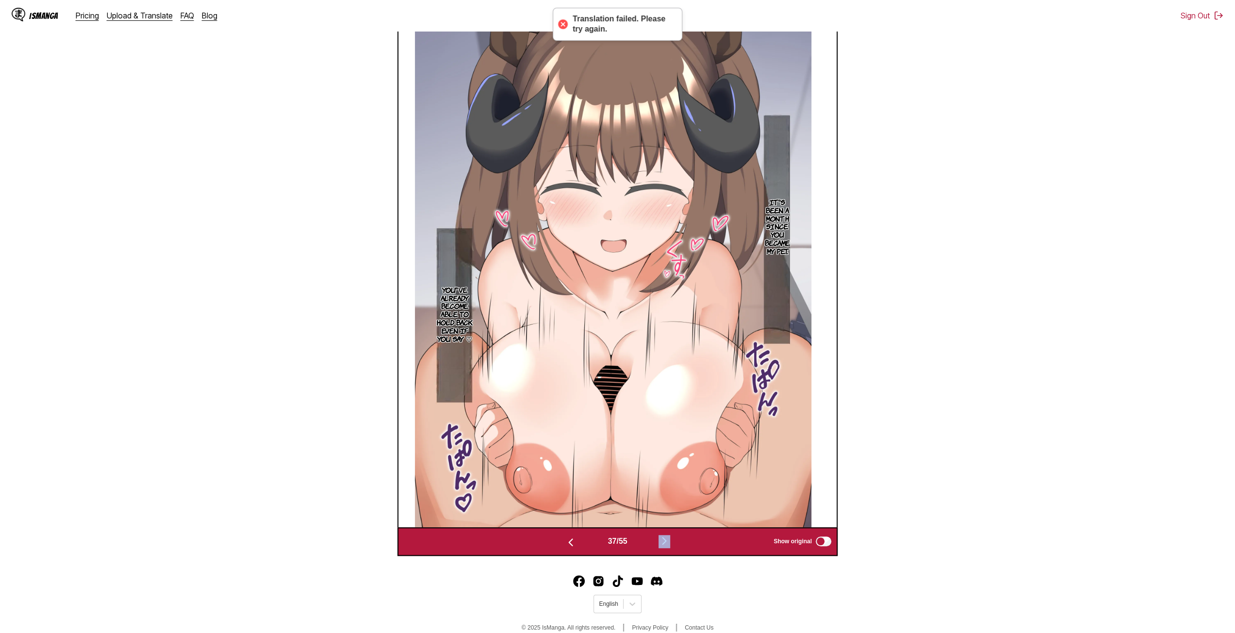
click at [664, 542] on img "button" at bounding box center [664, 541] width 12 height 12
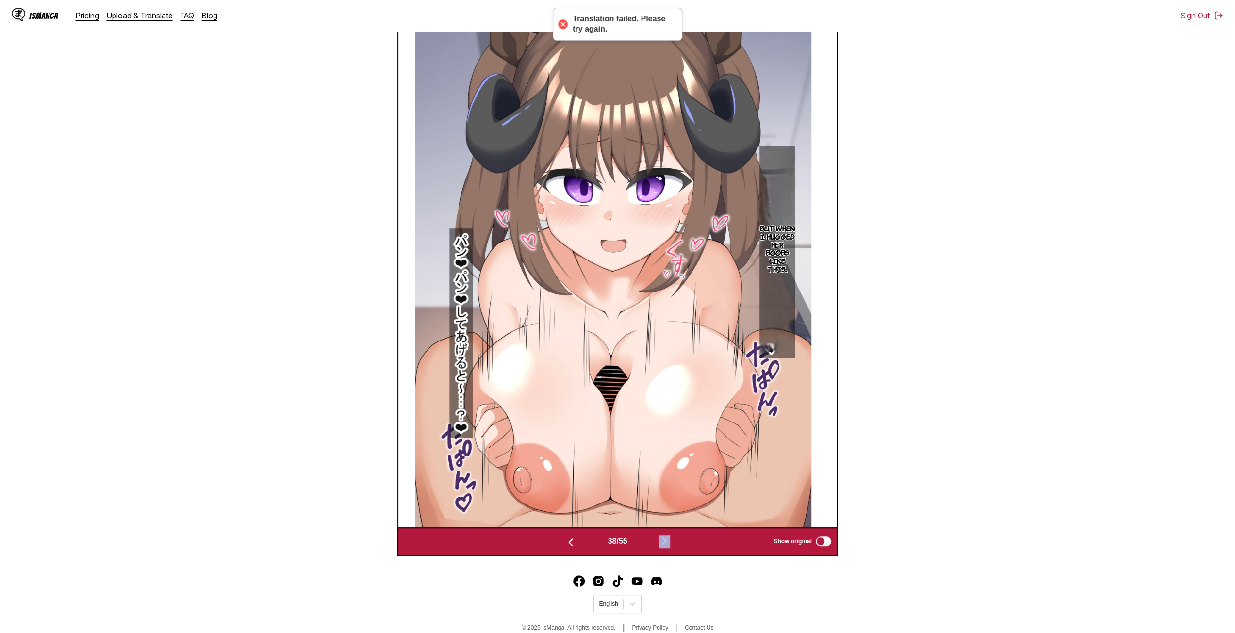
click at [664, 542] on img "button" at bounding box center [664, 541] width 12 height 12
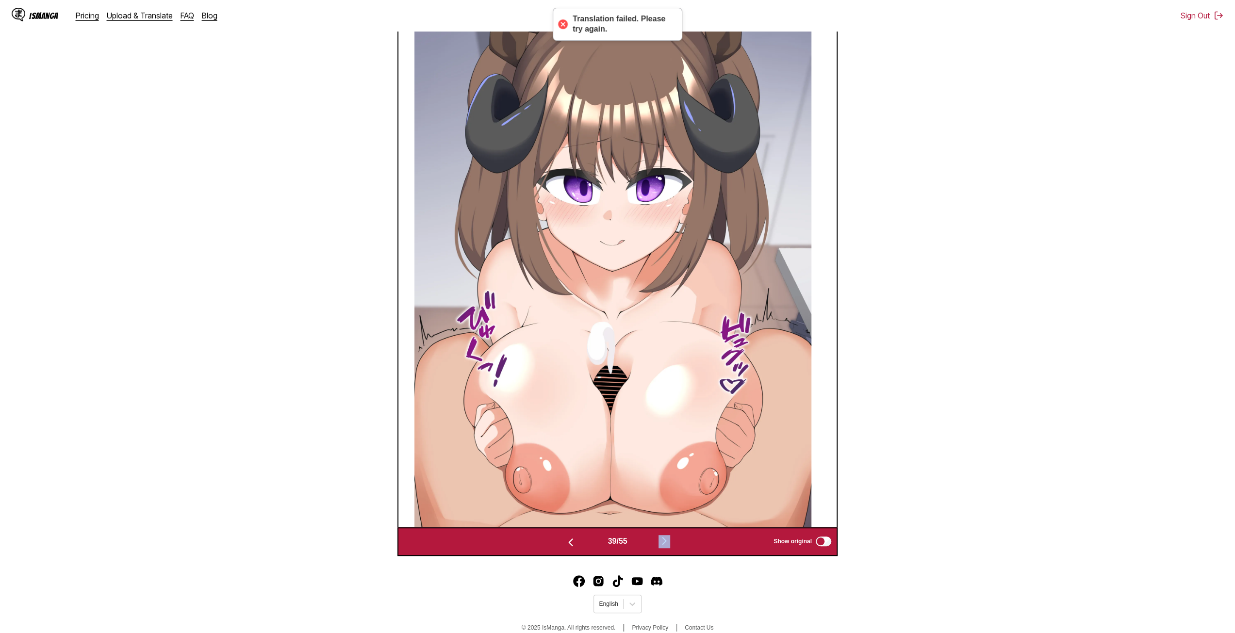
click at [664, 542] on img "button" at bounding box center [664, 541] width 12 height 12
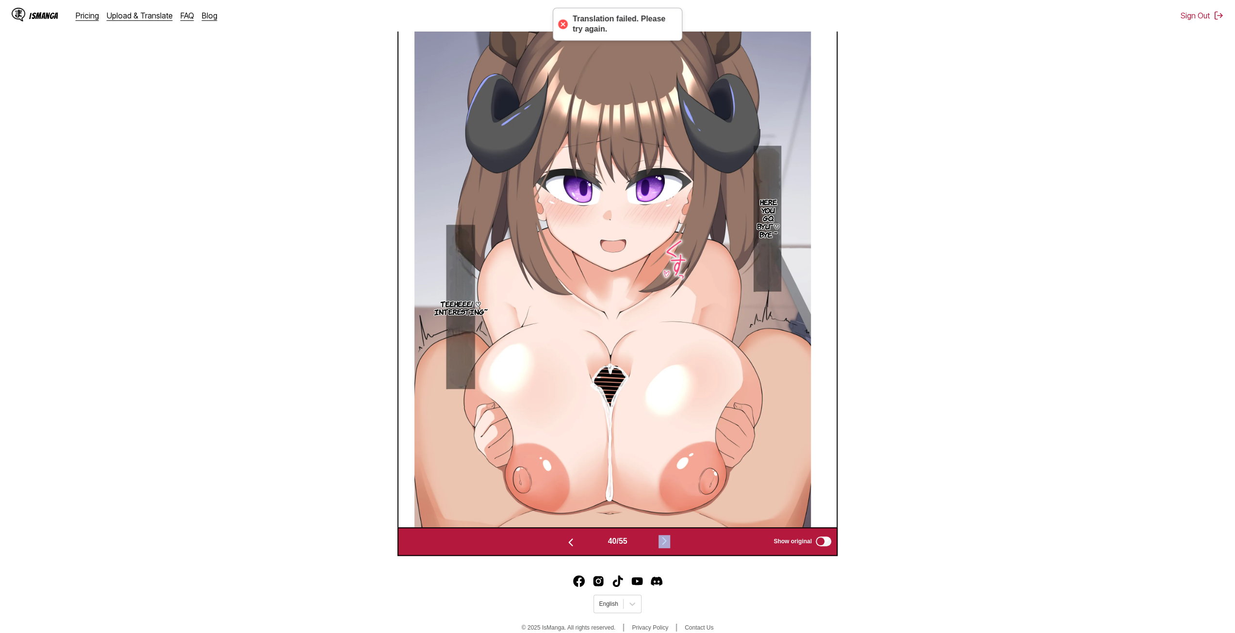
click at [664, 542] on img "button" at bounding box center [664, 541] width 12 height 12
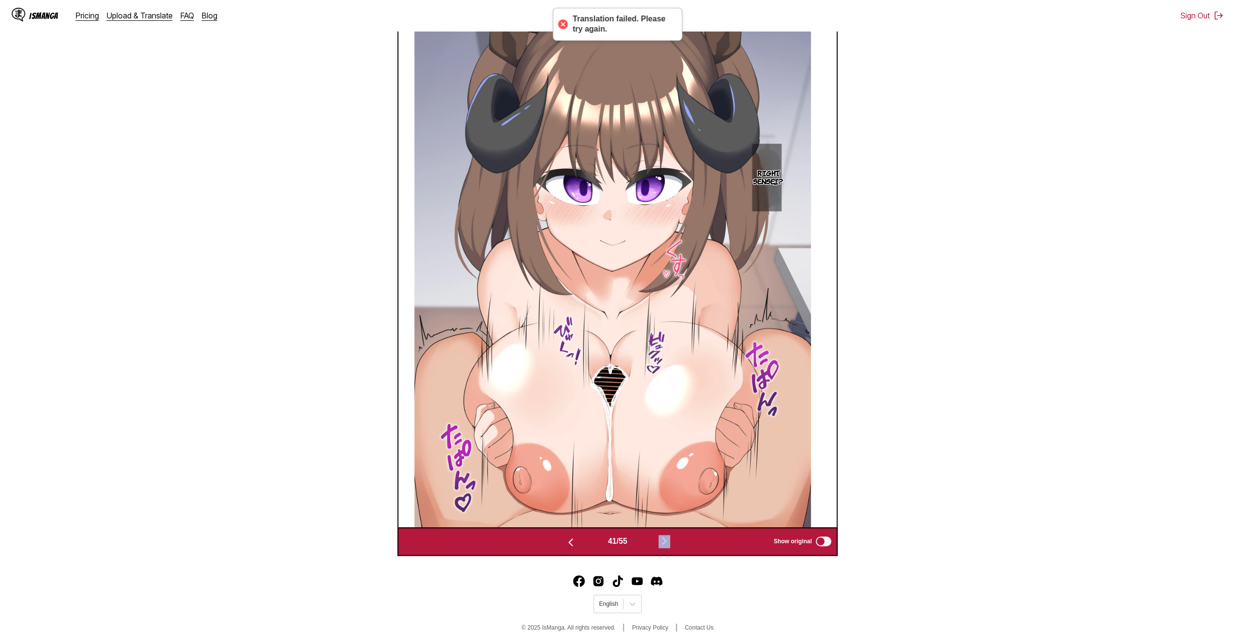
click at [664, 542] on img "button" at bounding box center [664, 541] width 12 height 12
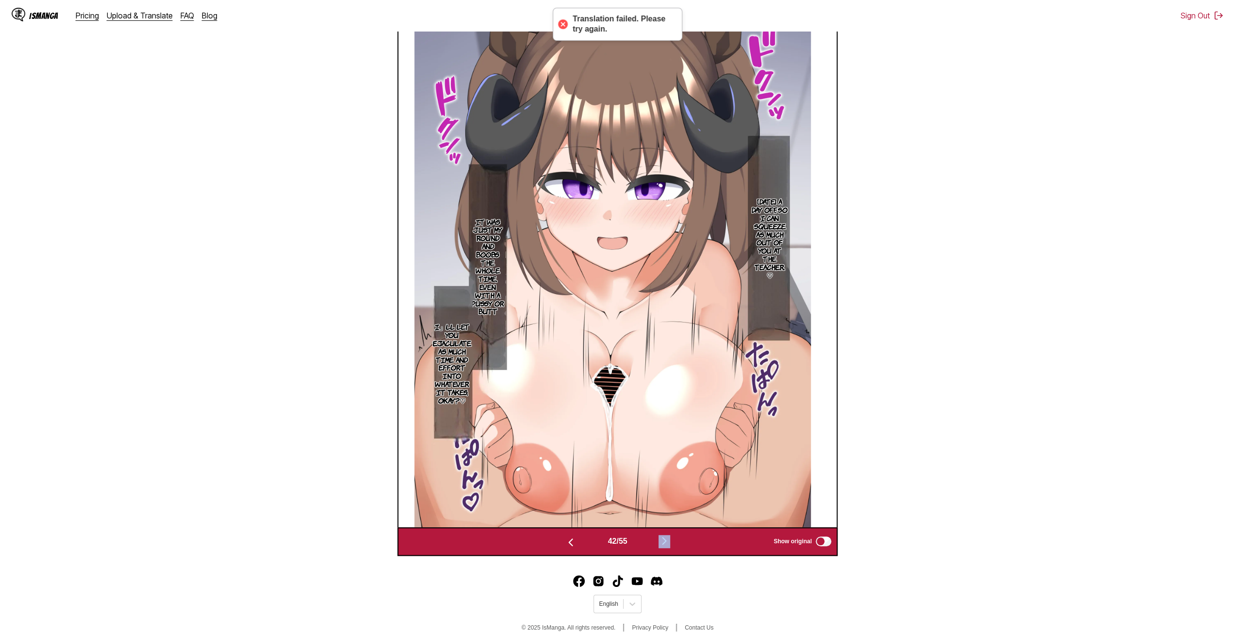
click at [664, 542] on img "button" at bounding box center [664, 541] width 12 height 12
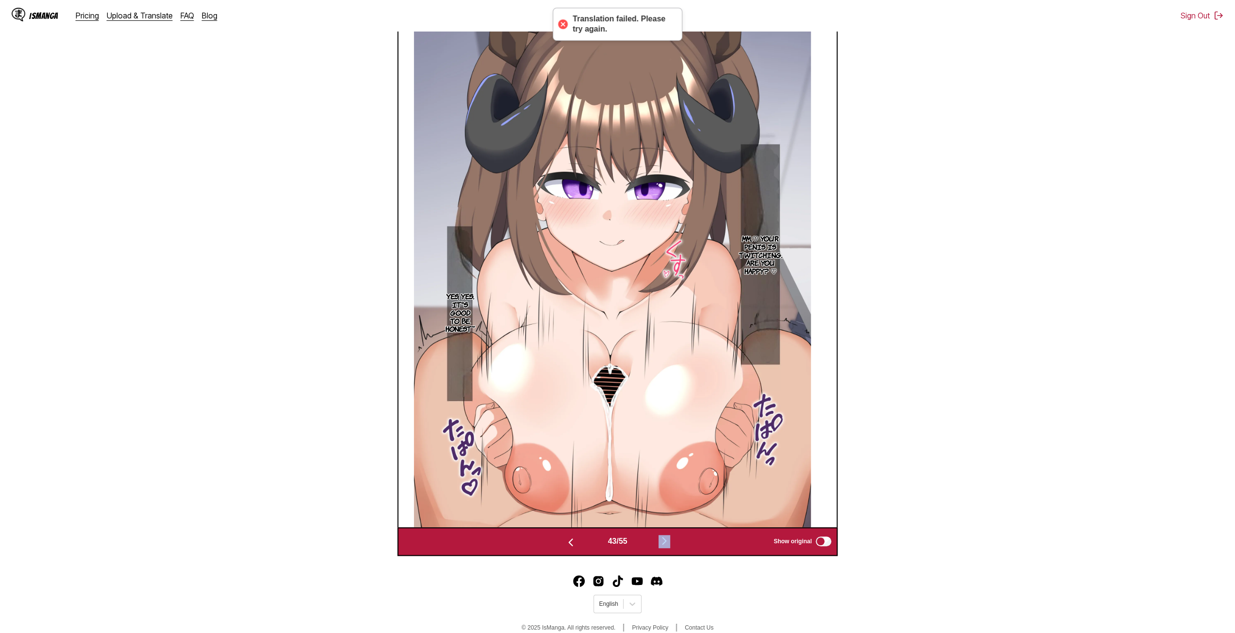
click at [664, 542] on img "button" at bounding box center [664, 541] width 12 height 12
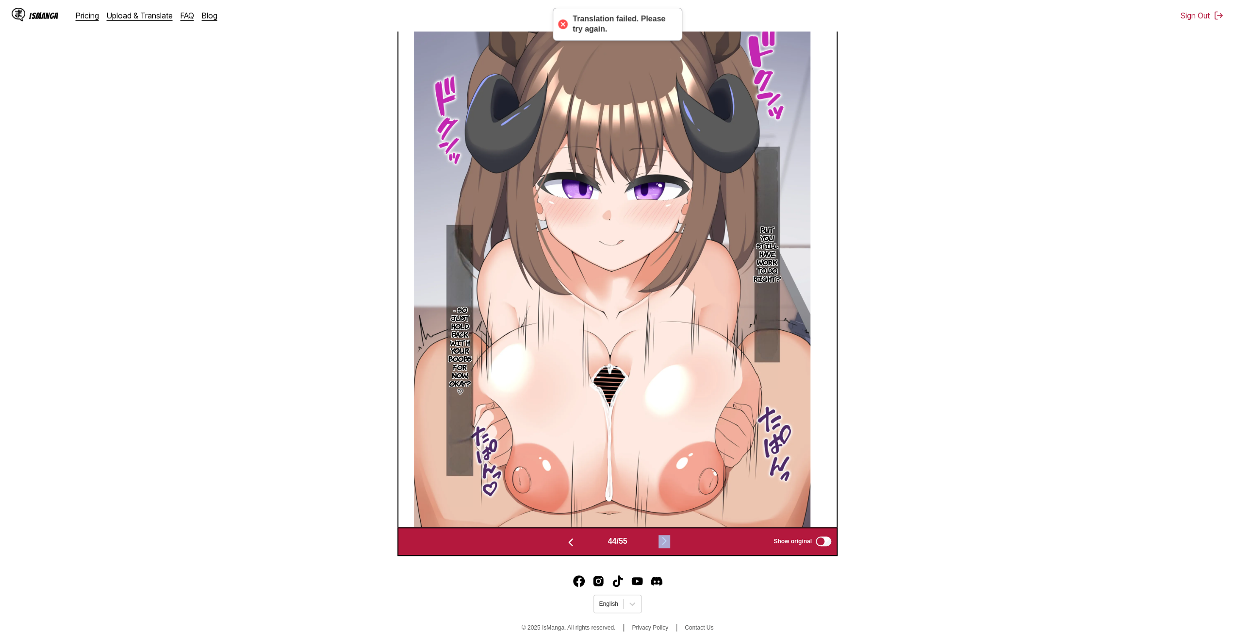
click at [664, 542] on img "button" at bounding box center [664, 541] width 12 height 12
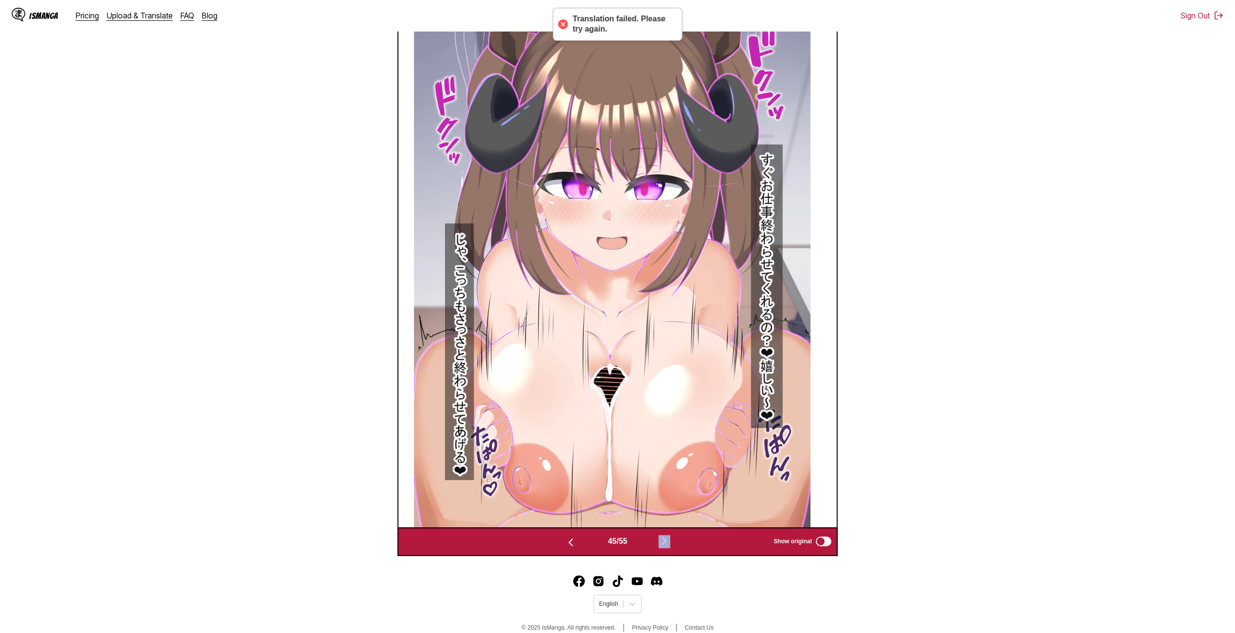
click at [664, 542] on img "button" at bounding box center [664, 541] width 12 height 12
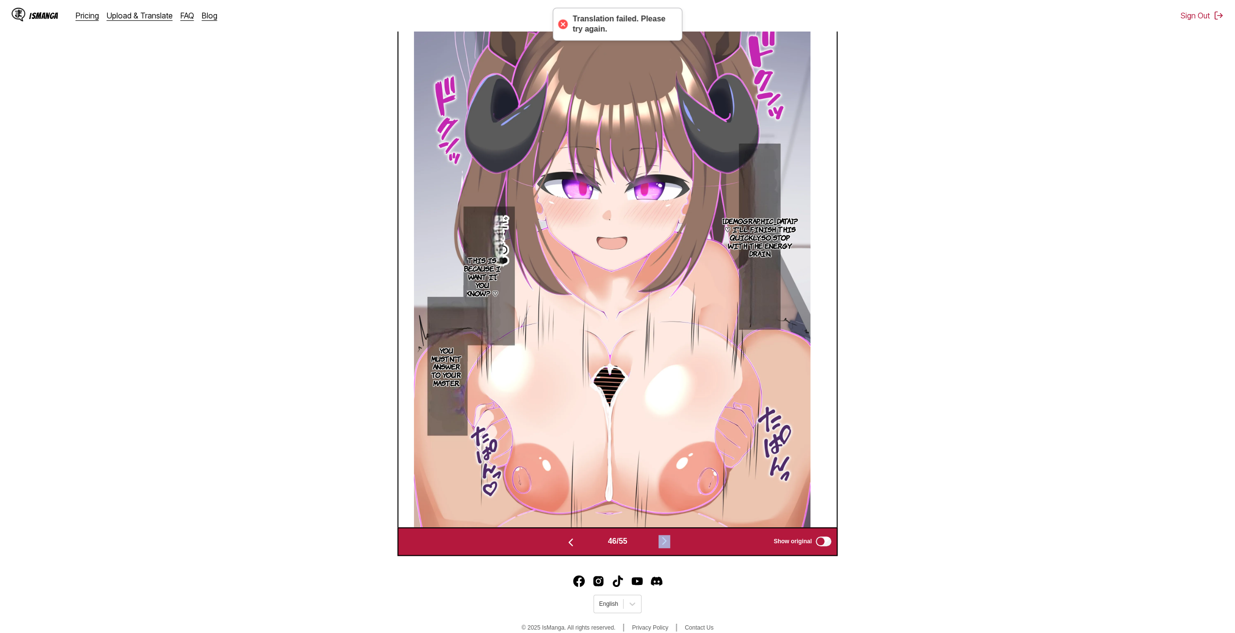
click at [664, 542] on img "button" at bounding box center [664, 541] width 12 height 12
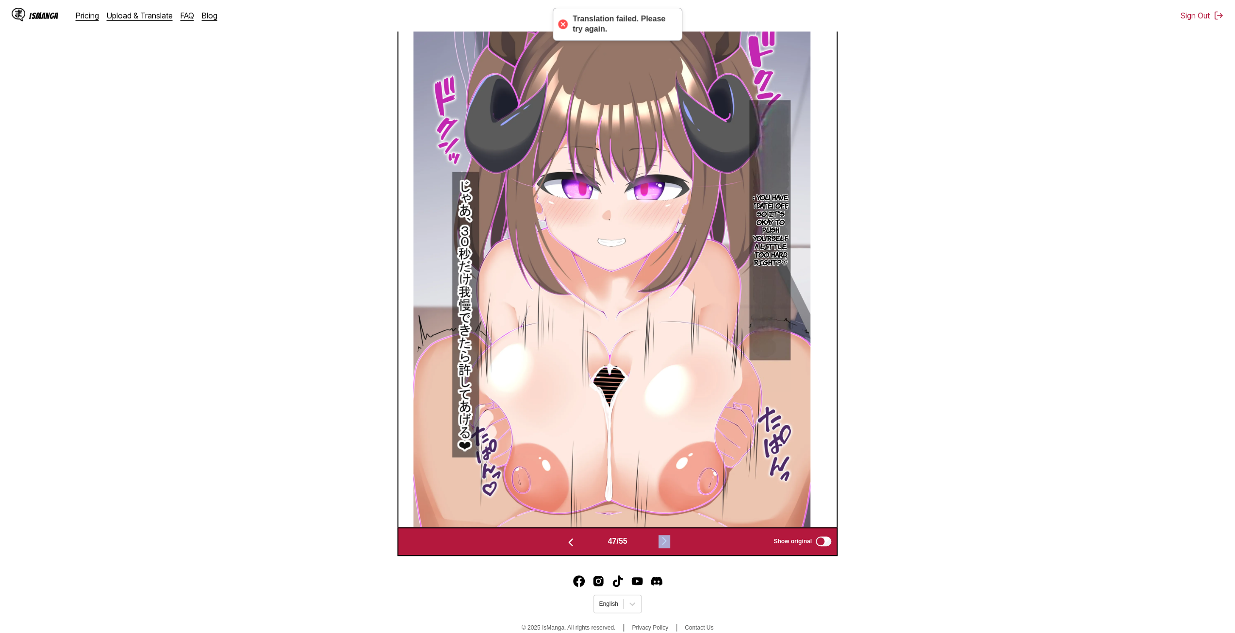
click at [576, 547] on button "button" at bounding box center [570, 542] width 58 height 14
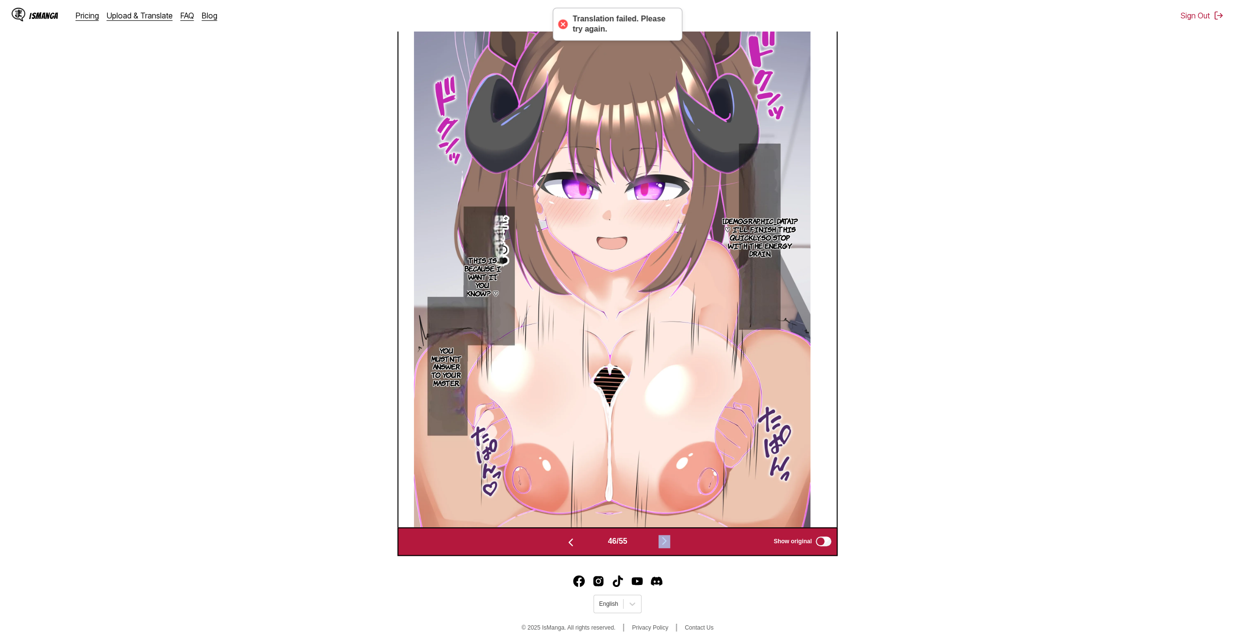
click at [576, 547] on button "button" at bounding box center [570, 542] width 58 height 14
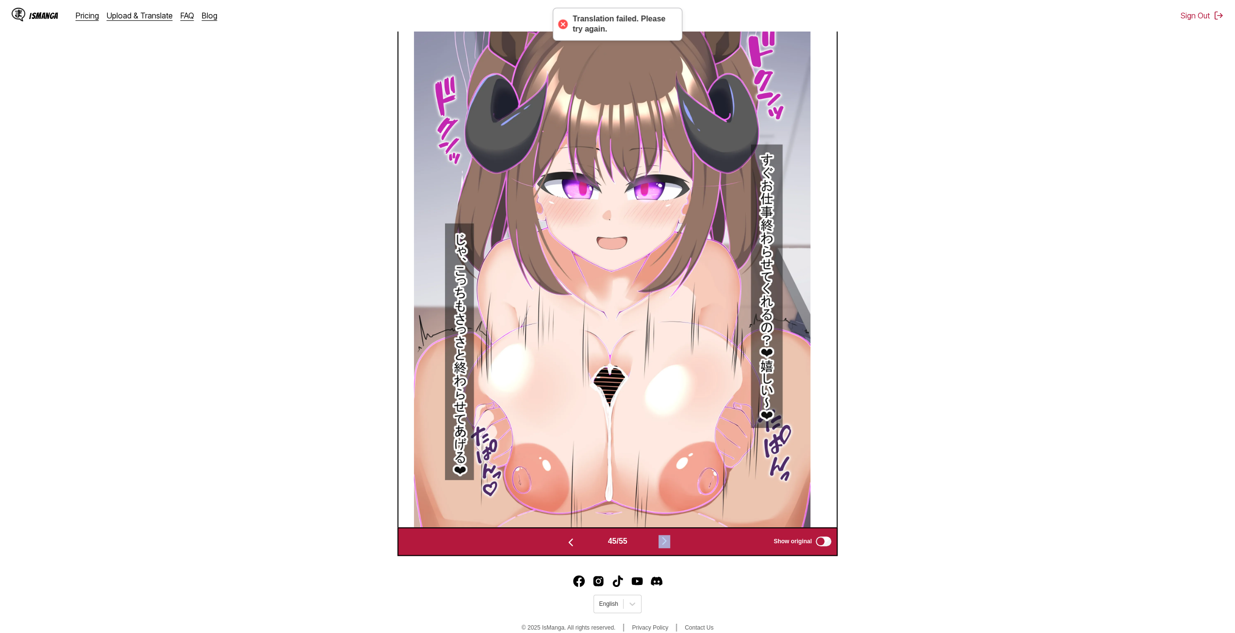
click at [660, 542] on button "button" at bounding box center [664, 542] width 58 height 14
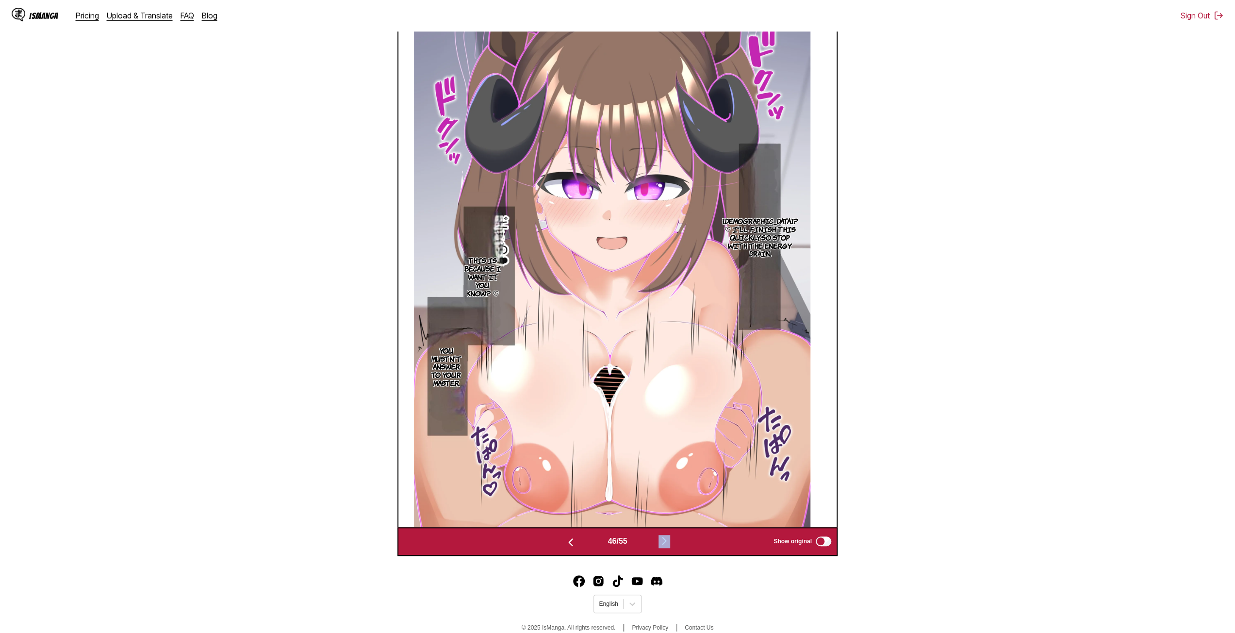
click at [660, 542] on button "button" at bounding box center [664, 542] width 58 height 14
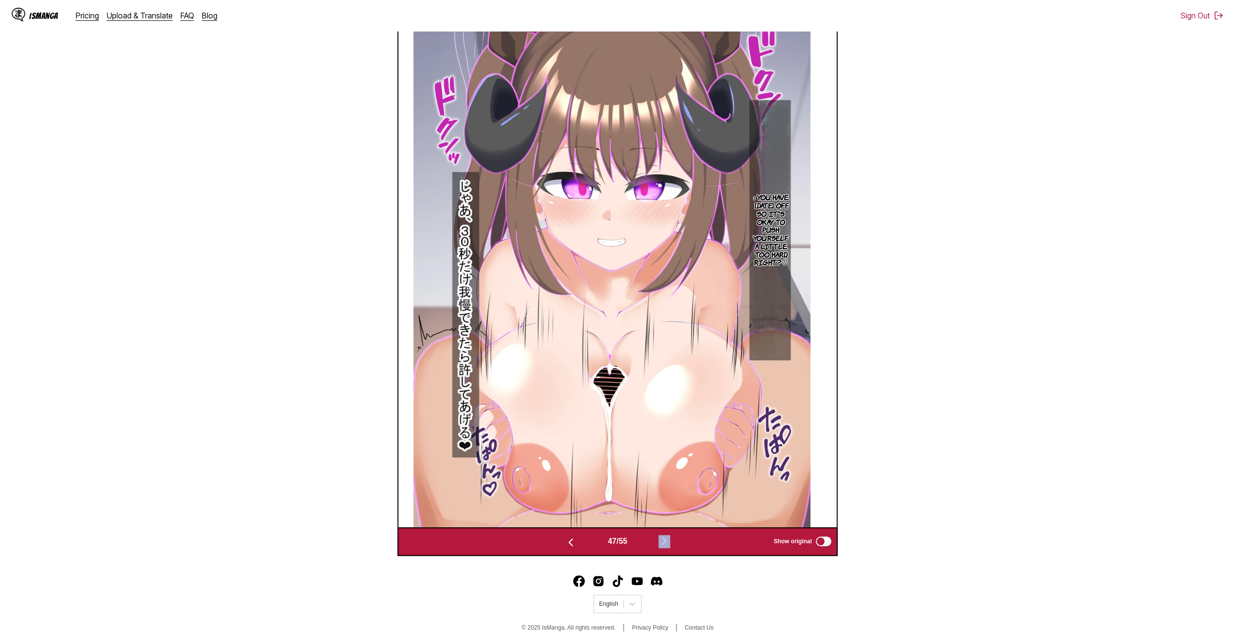
click at [660, 542] on button "button" at bounding box center [664, 542] width 58 height 14
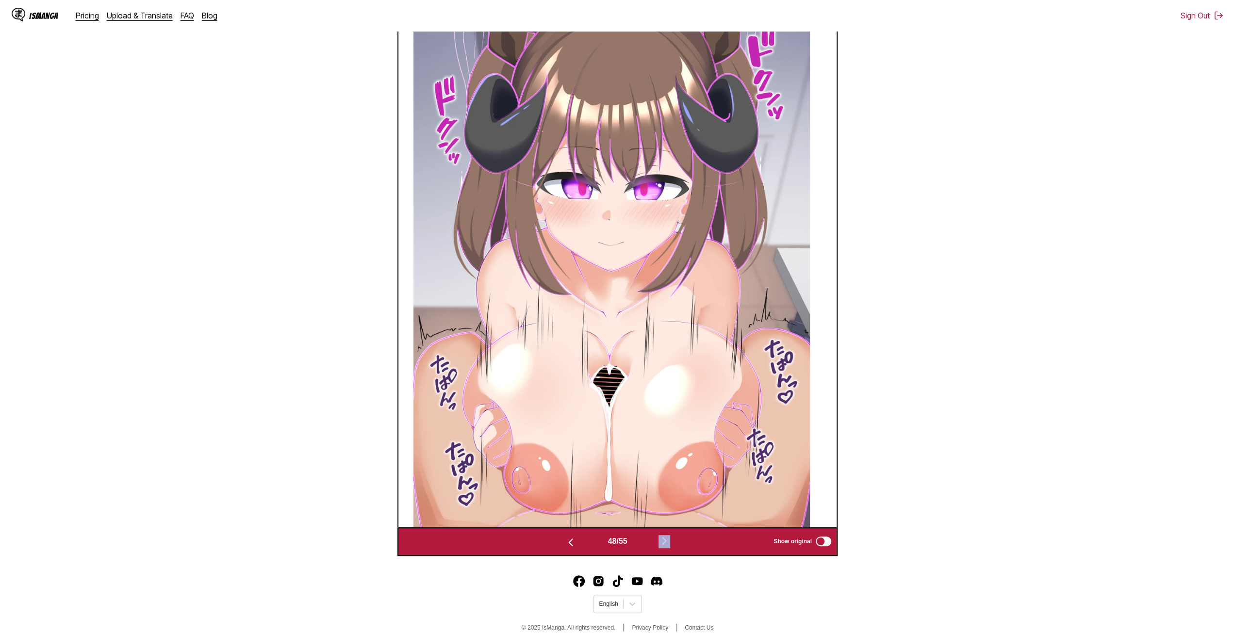
click at [660, 542] on button "button" at bounding box center [664, 542] width 58 height 14
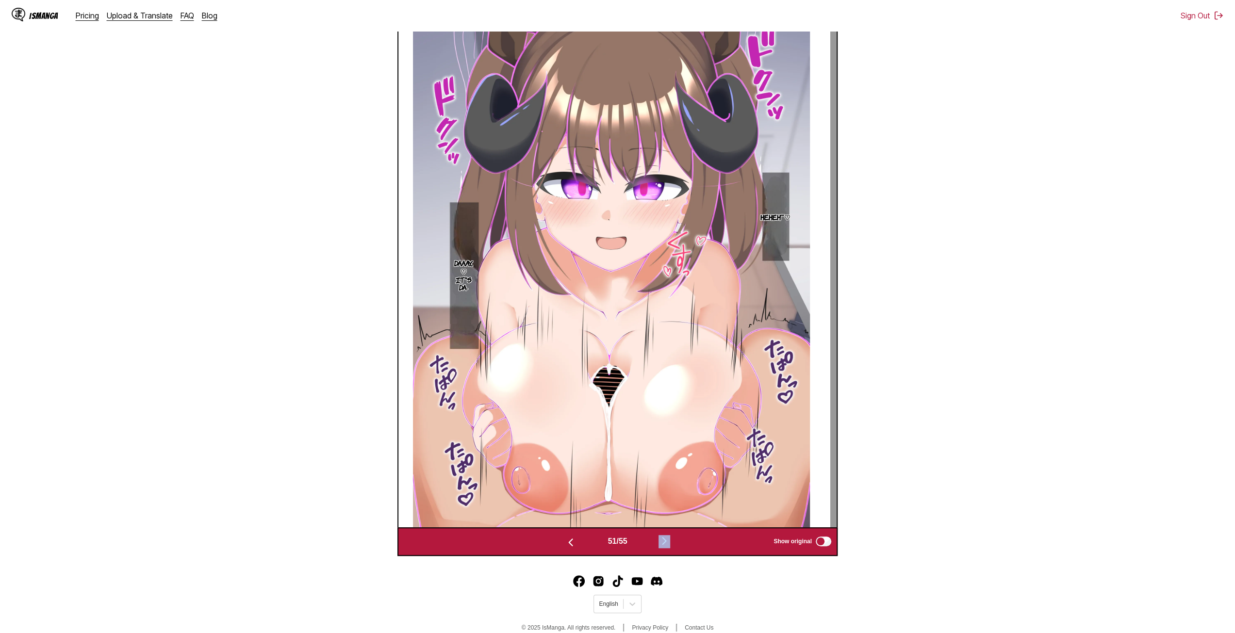
click at [660, 542] on button "button" at bounding box center [664, 542] width 58 height 14
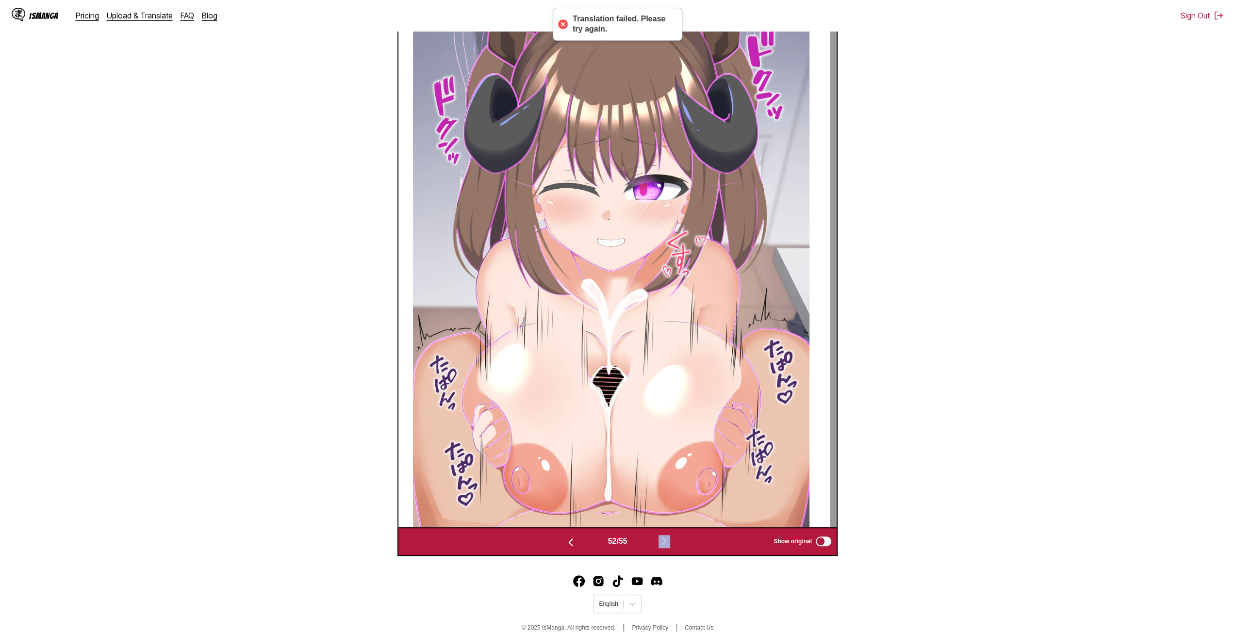
click at [660, 542] on button "button" at bounding box center [664, 542] width 58 height 14
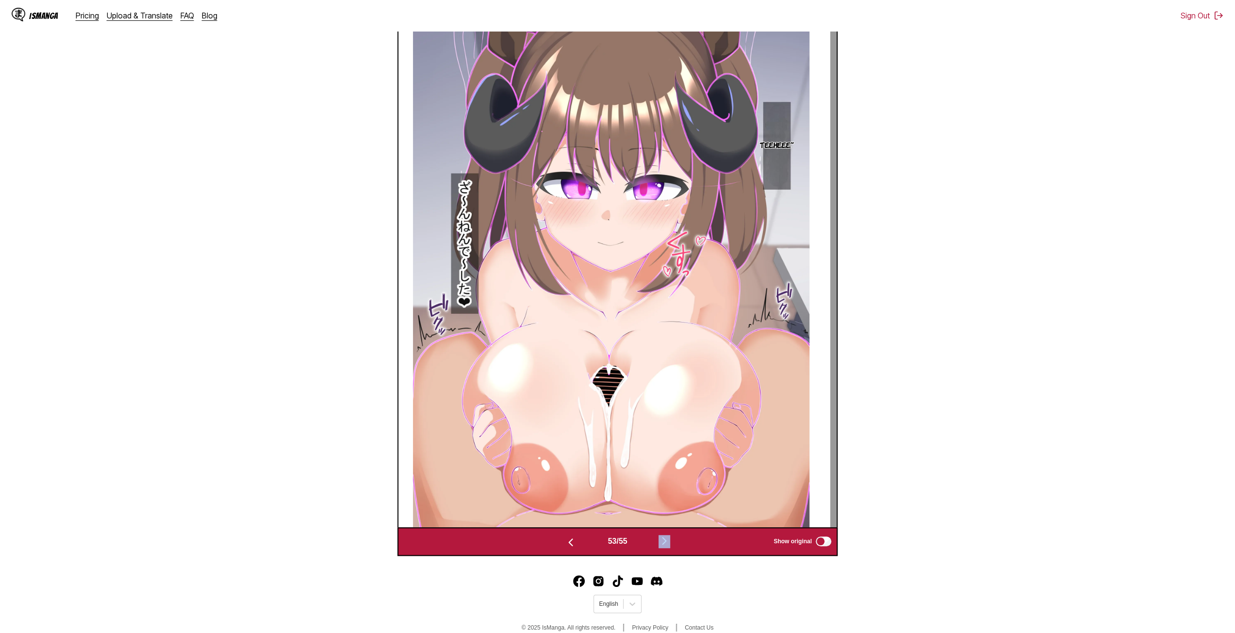
click at [660, 542] on button "button" at bounding box center [664, 542] width 58 height 14
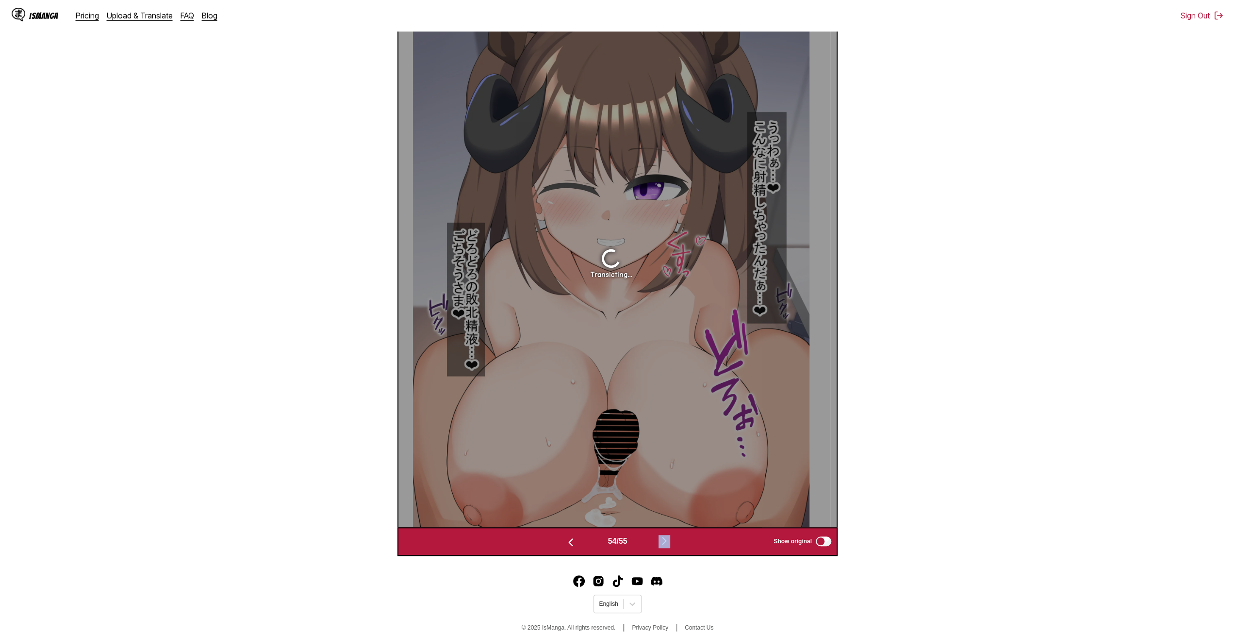
click at [558, 538] on button "button" at bounding box center [570, 542] width 58 height 14
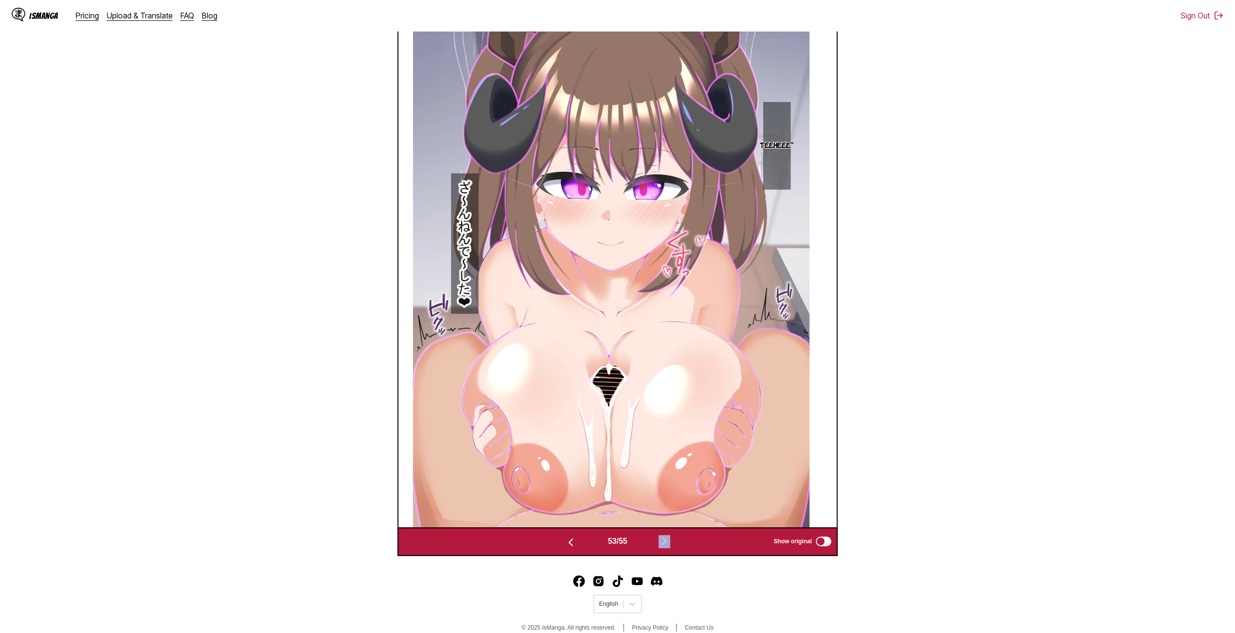
click at [667, 541] on img "button" at bounding box center [664, 541] width 12 height 12
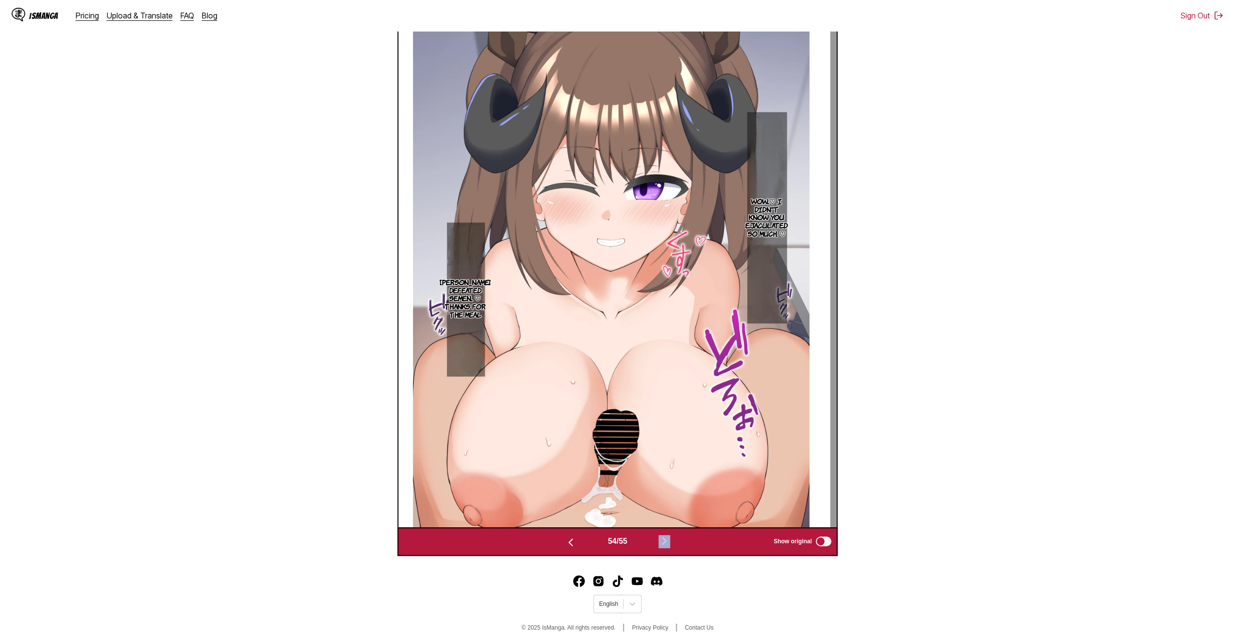
click at [667, 541] on img "button" at bounding box center [664, 541] width 12 height 12
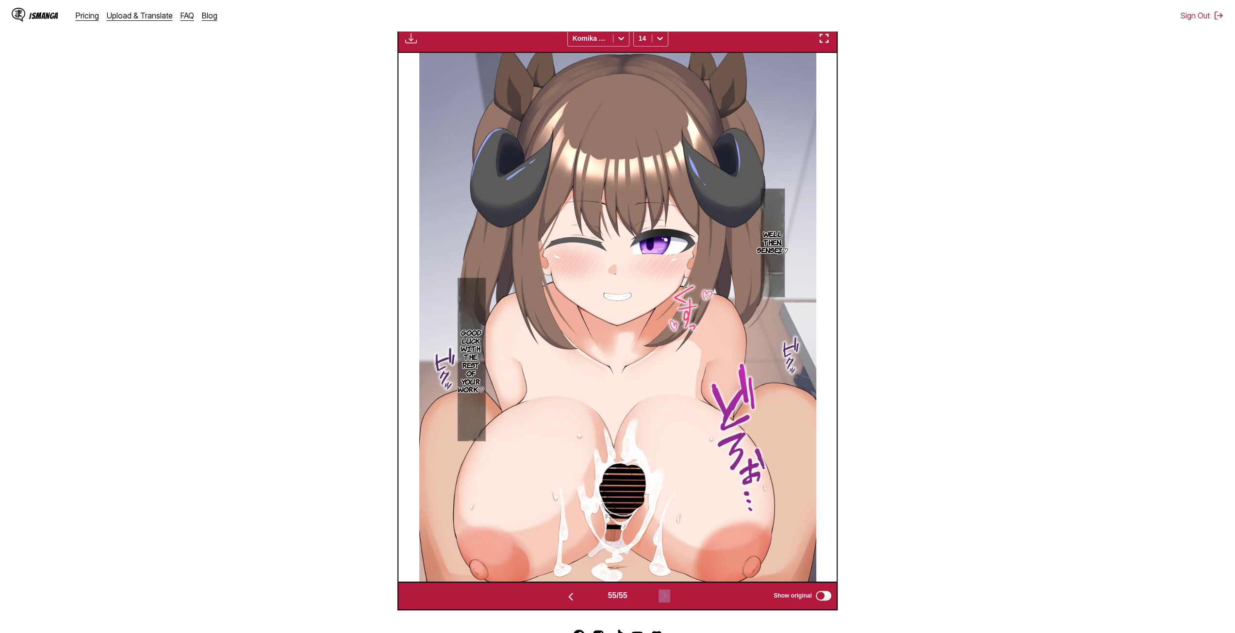
scroll to position [162, 0]
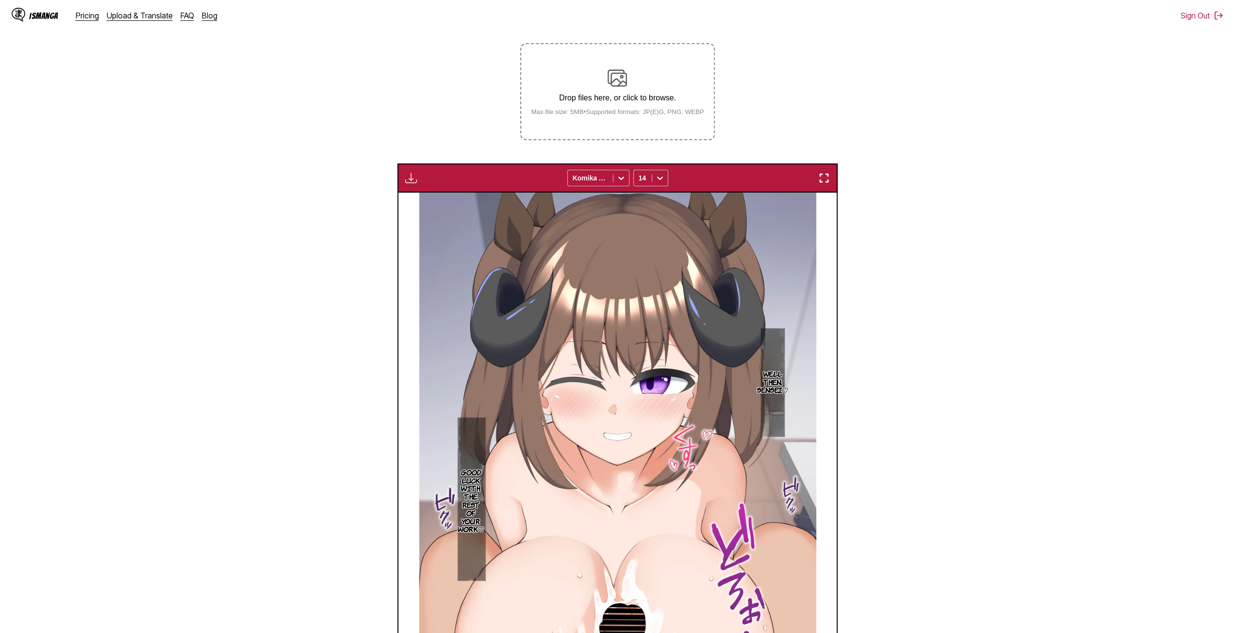
click at [603, 115] on small "Max file size: 5MB • Supported formats: JP(E)G, PNG, WEBP" at bounding box center [617, 111] width 189 height 7
click at [0, 0] on input "Drop files here, or click to browse. Max file size: 5MB • Supported formats: JP…" at bounding box center [0, 0] width 0 height 0
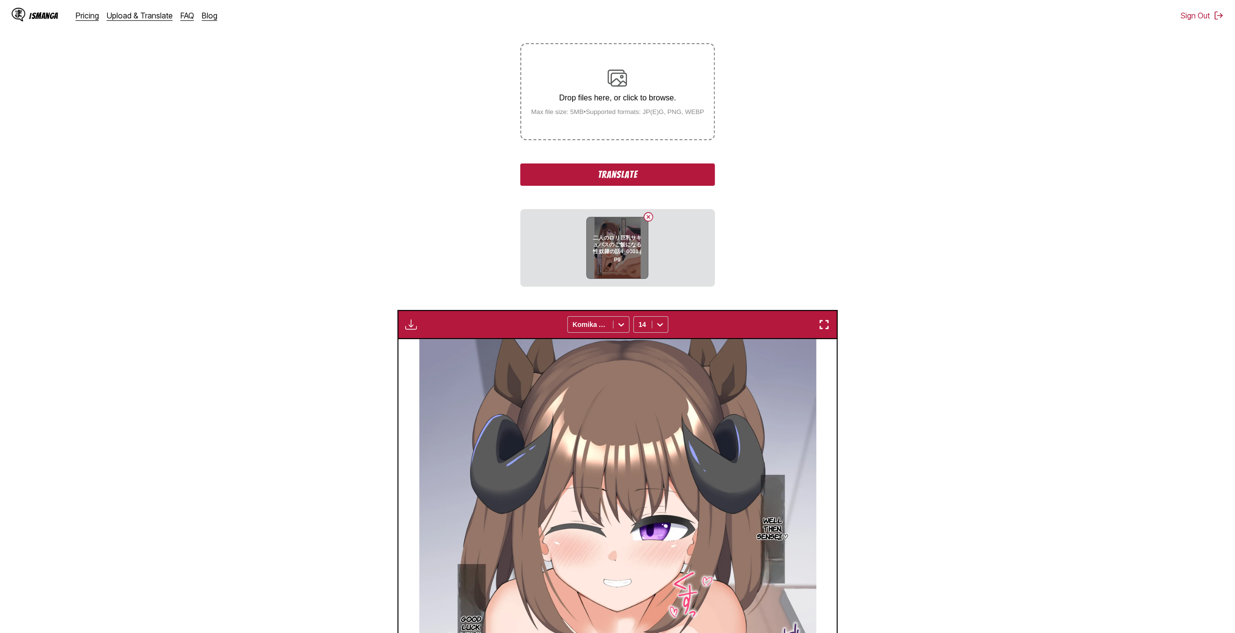
click at [651, 220] on button "Delete image" at bounding box center [648, 217] width 12 height 12
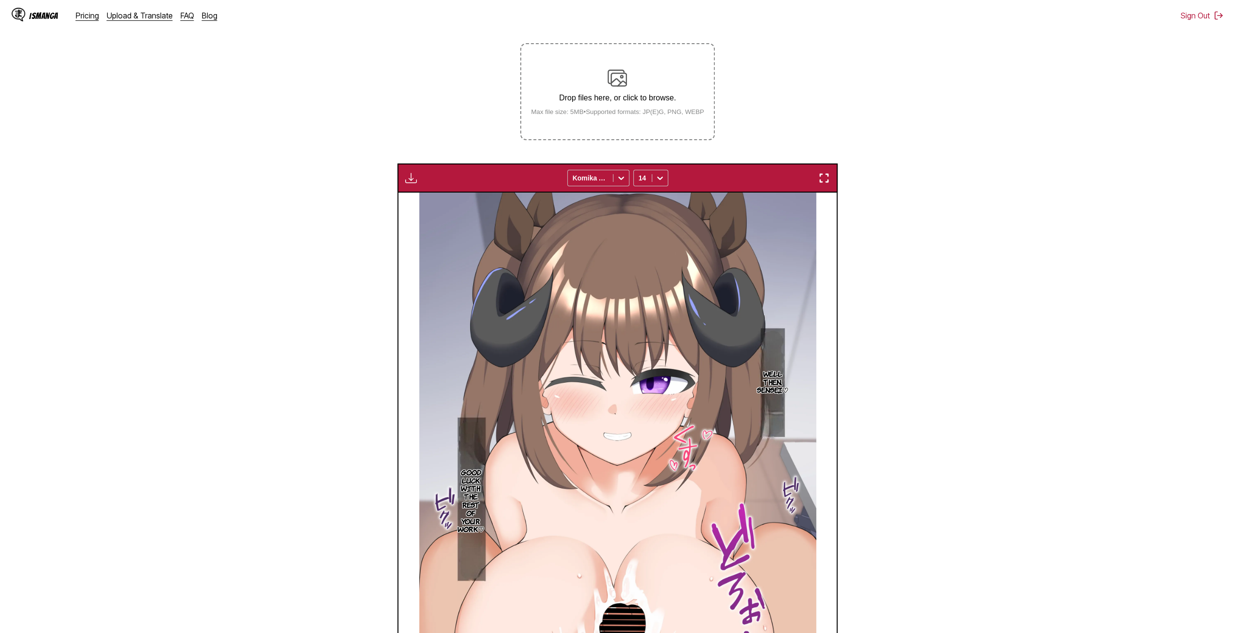
click at [597, 85] on div "Drop files here, or click to browse. Max file size: 5MB • Supported formats: JP…" at bounding box center [617, 91] width 189 height 47
click at [0, 0] on input "Drop files here, or click to browse. Max file size: 5MB • Supported formats: JP…" at bounding box center [0, 0] width 0 height 0
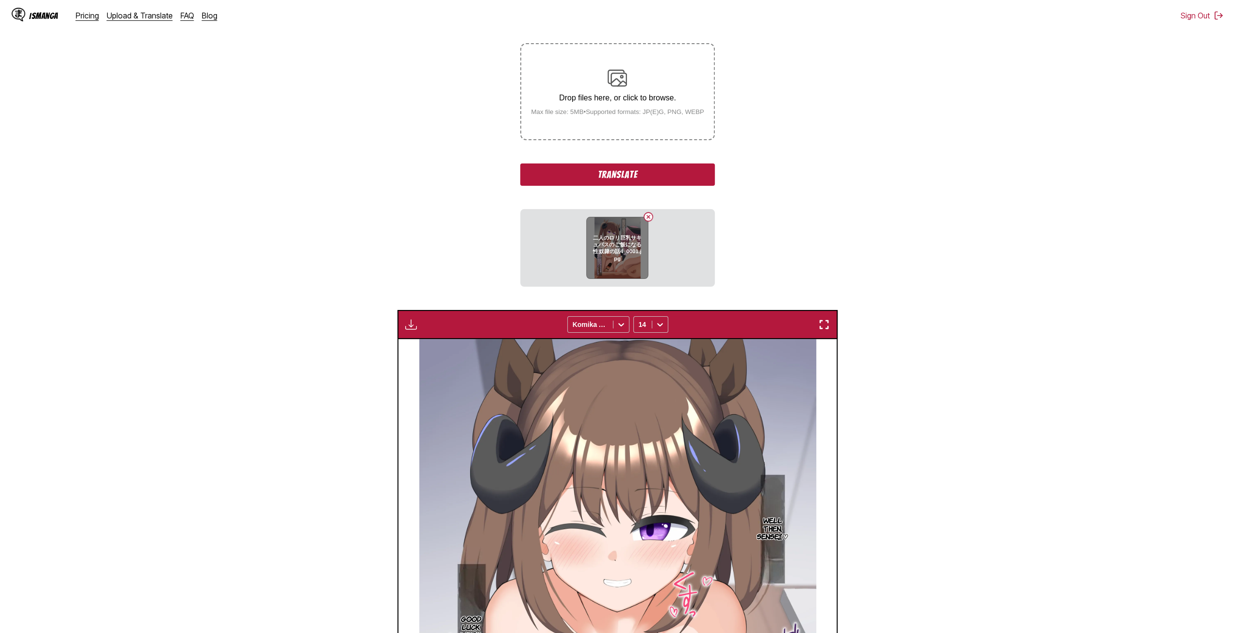
click at [649, 217] on button "Delete image" at bounding box center [648, 217] width 12 height 12
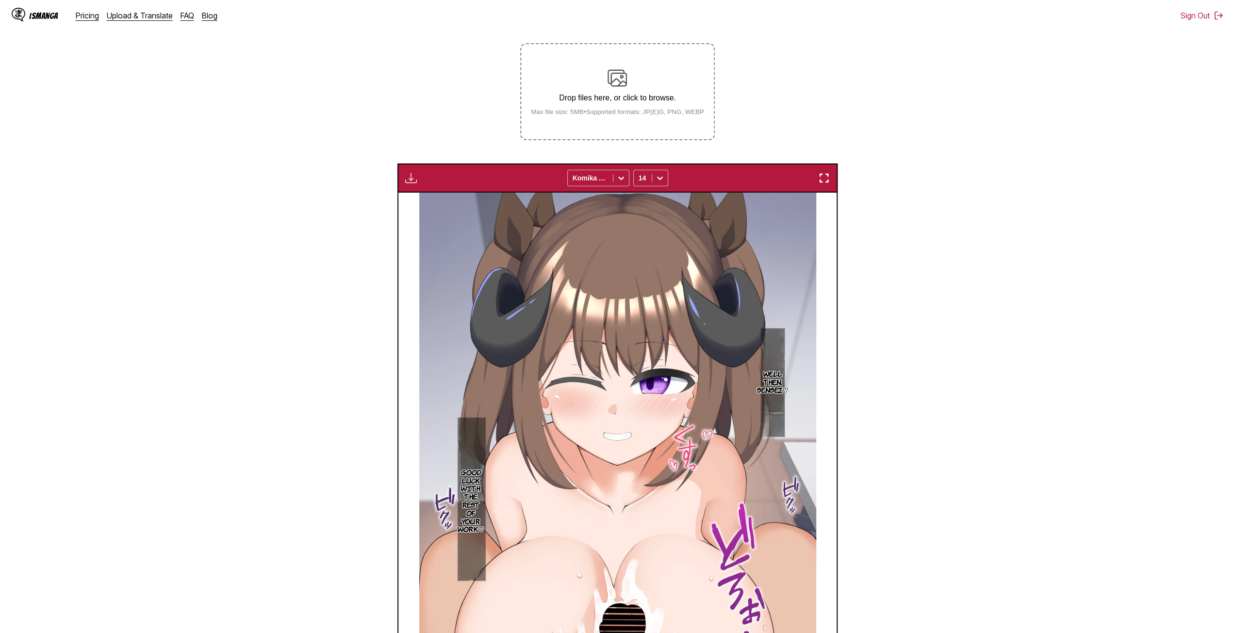
click at [608, 111] on small "Max file size: 5MB • Supported formats: JP(E)G, PNG, WEBP" at bounding box center [617, 111] width 189 height 7
click at [0, 0] on input "Drop files here, or click to browse. Max file size: 5MB • Supported formats: JP…" at bounding box center [0, 0] width 0 height 0
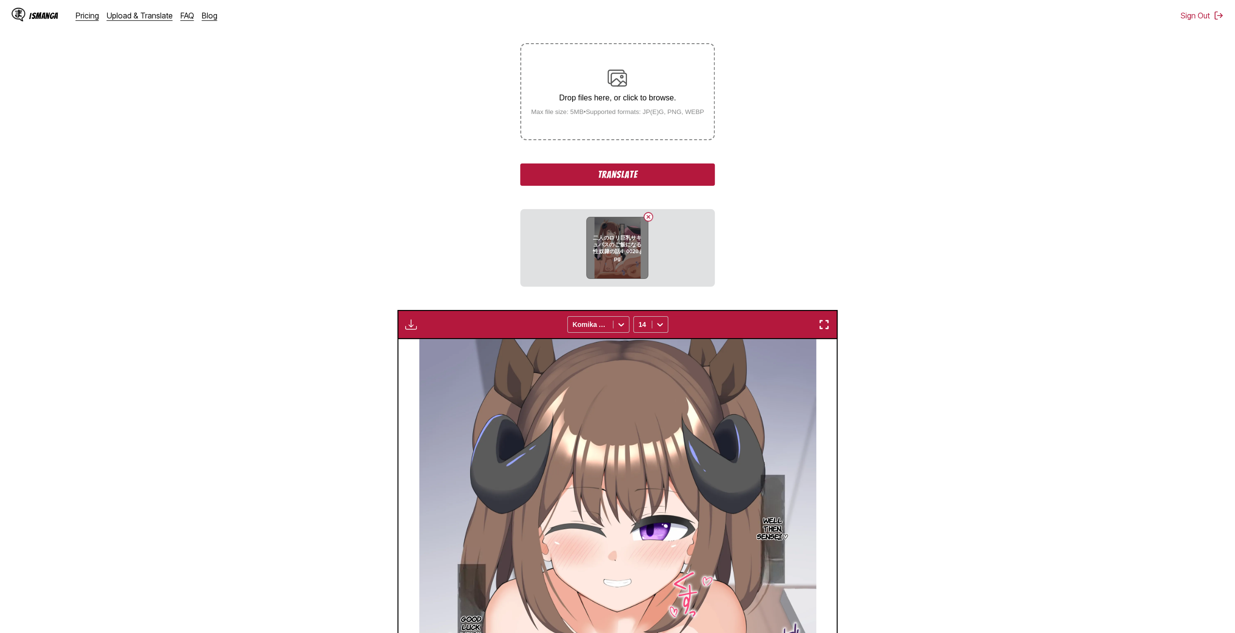
click at [650, 217] on button "Delete image" at bounding box center [648, 217] width 12 height 12
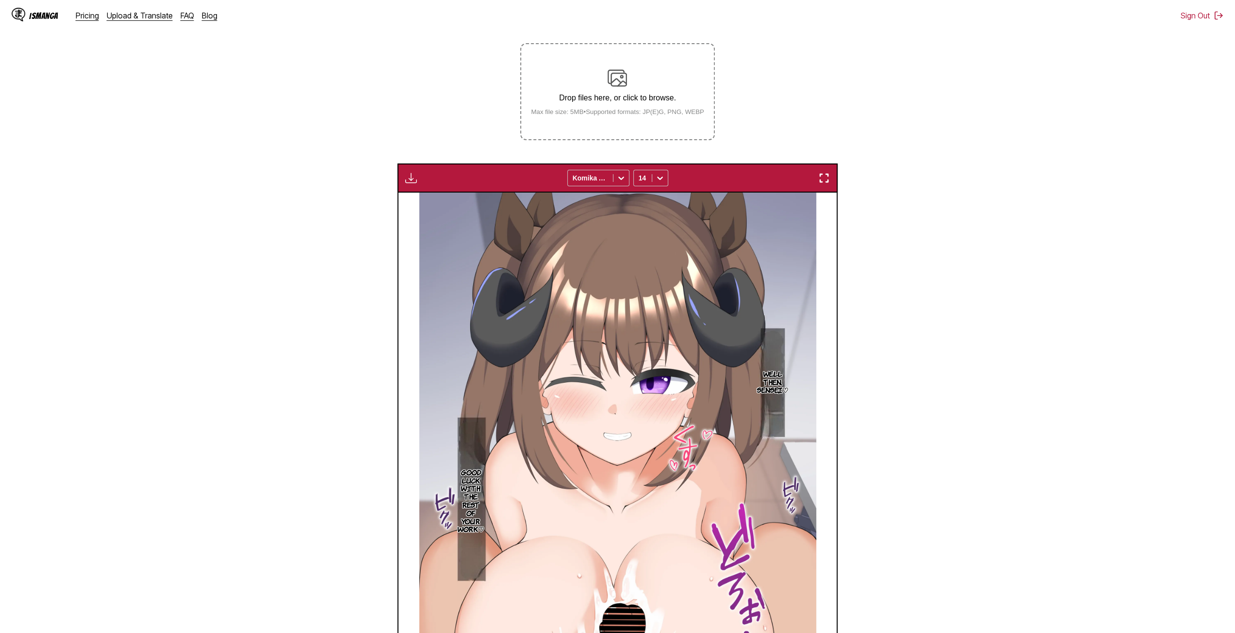
click at [606, 120] on label "Drop files here, or click to browse. Max file size: 5MB • Supported formats: JP…" at bounding box center [617, 91] width 192 height 95
click at [0, 0] on input "Drop files here, or click to browse. Max file size: 5MB • Supported formats: JP…" at bounding box center [0, 0] width 0 height 0
